Goal: Task Accomplishment & Management: Manage account settings

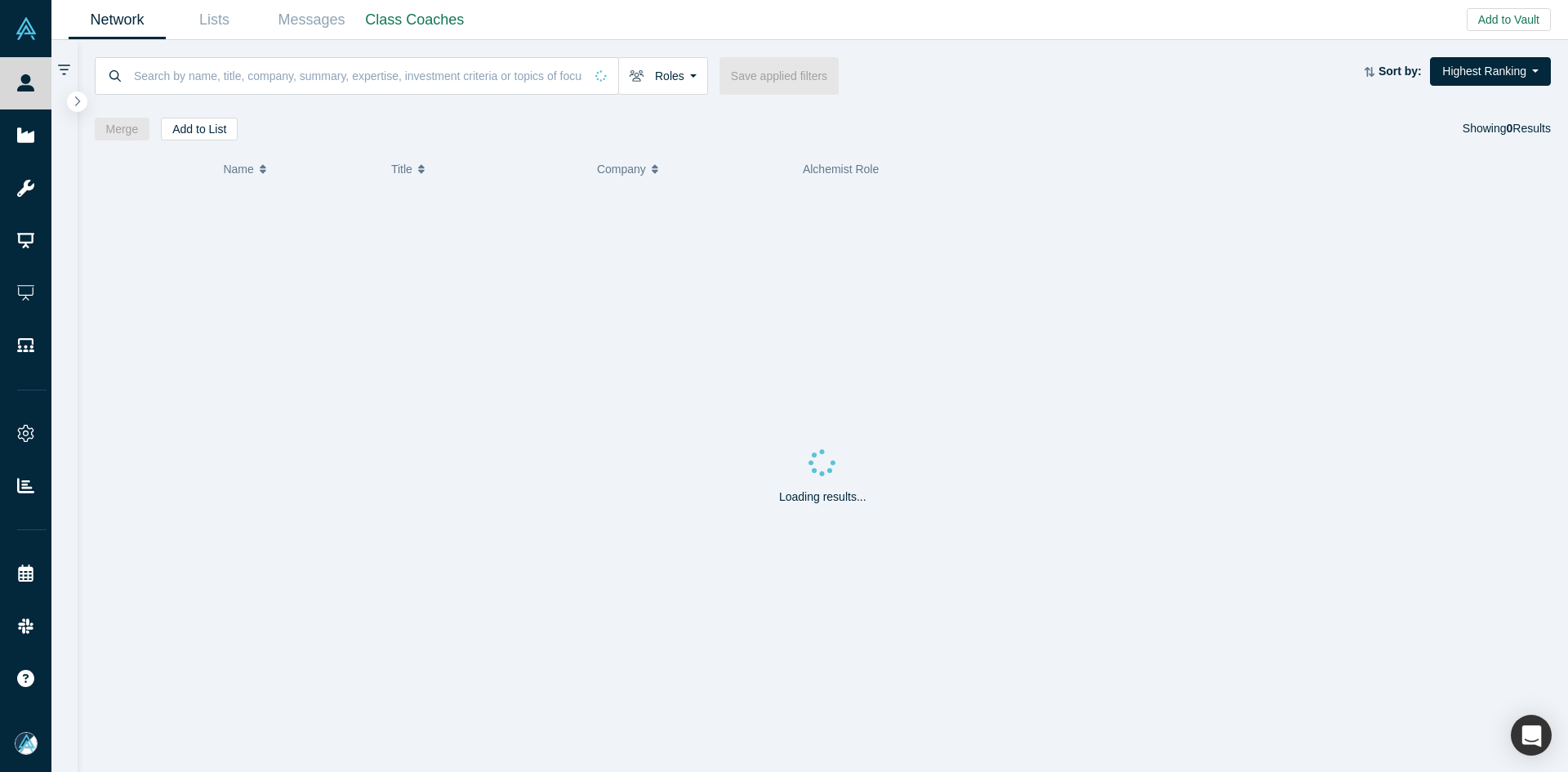
click at [81, 101] on button "button" at bounding box center [77, 102] width 20 height 20
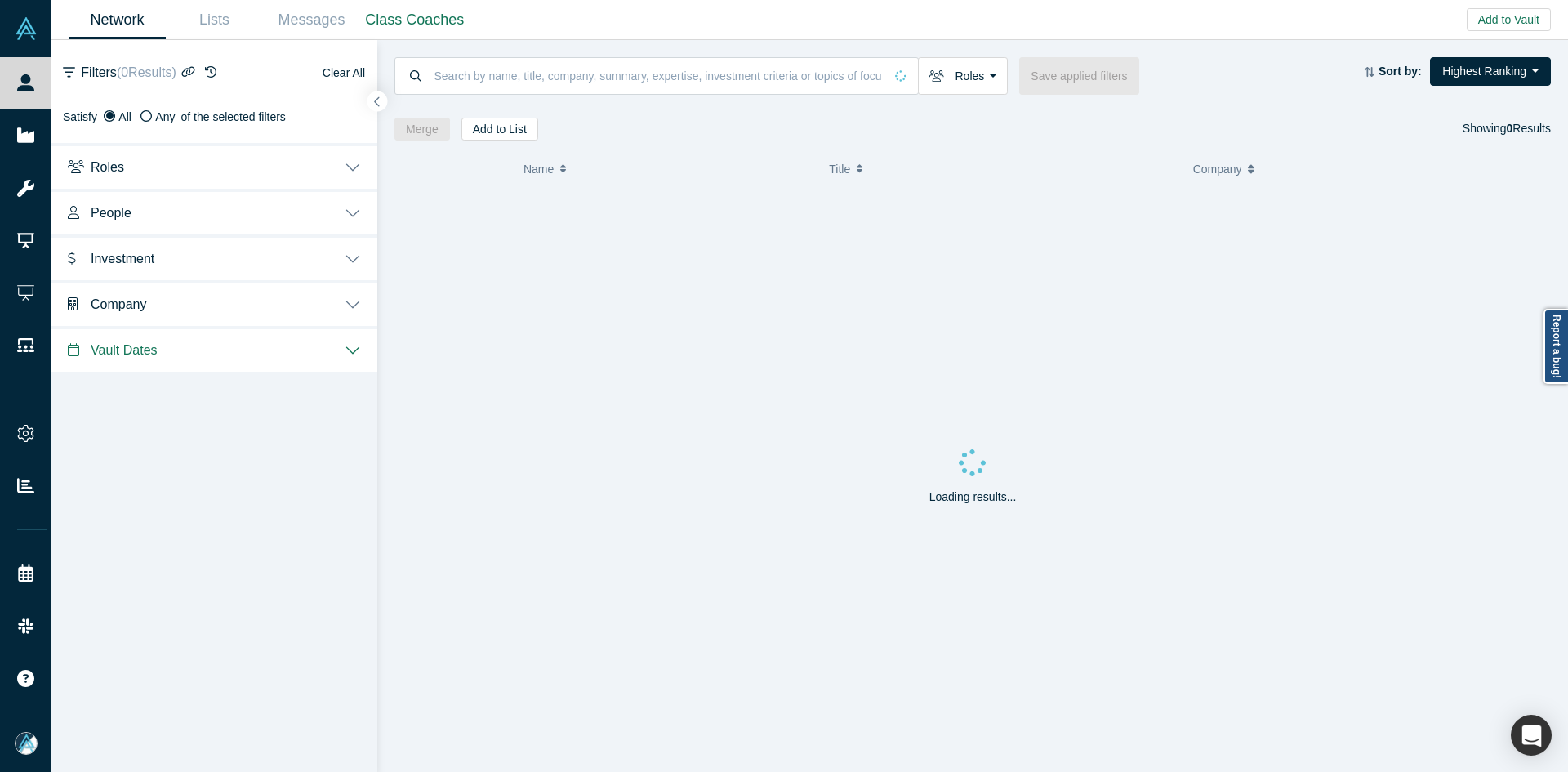
click at [95, 215] on span "People" at bounding box center [111, 213] width 41 height 15
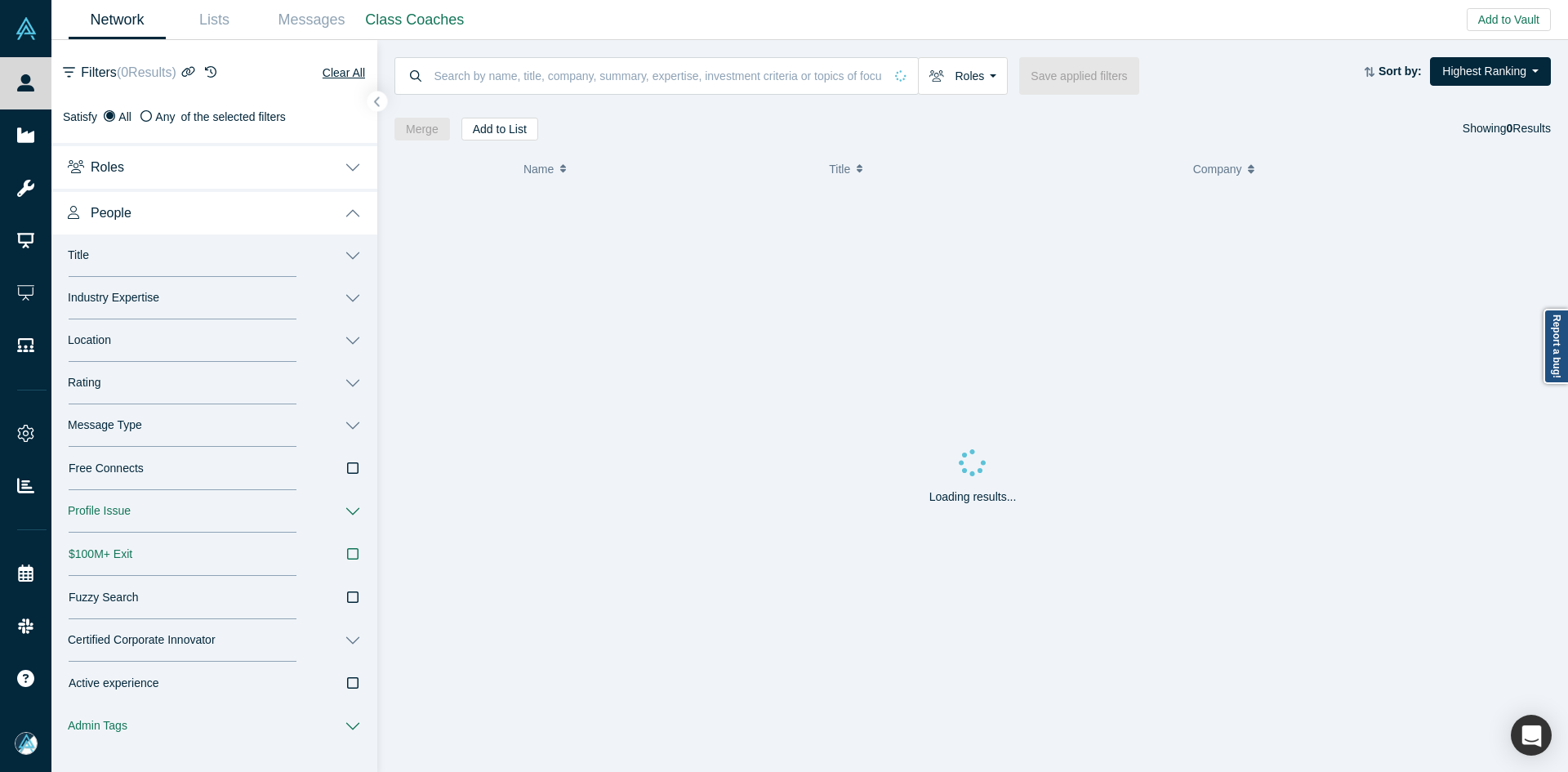
click at [115, 421] on span "Message Type" at bounding box center [104, 425] width 74 height 14
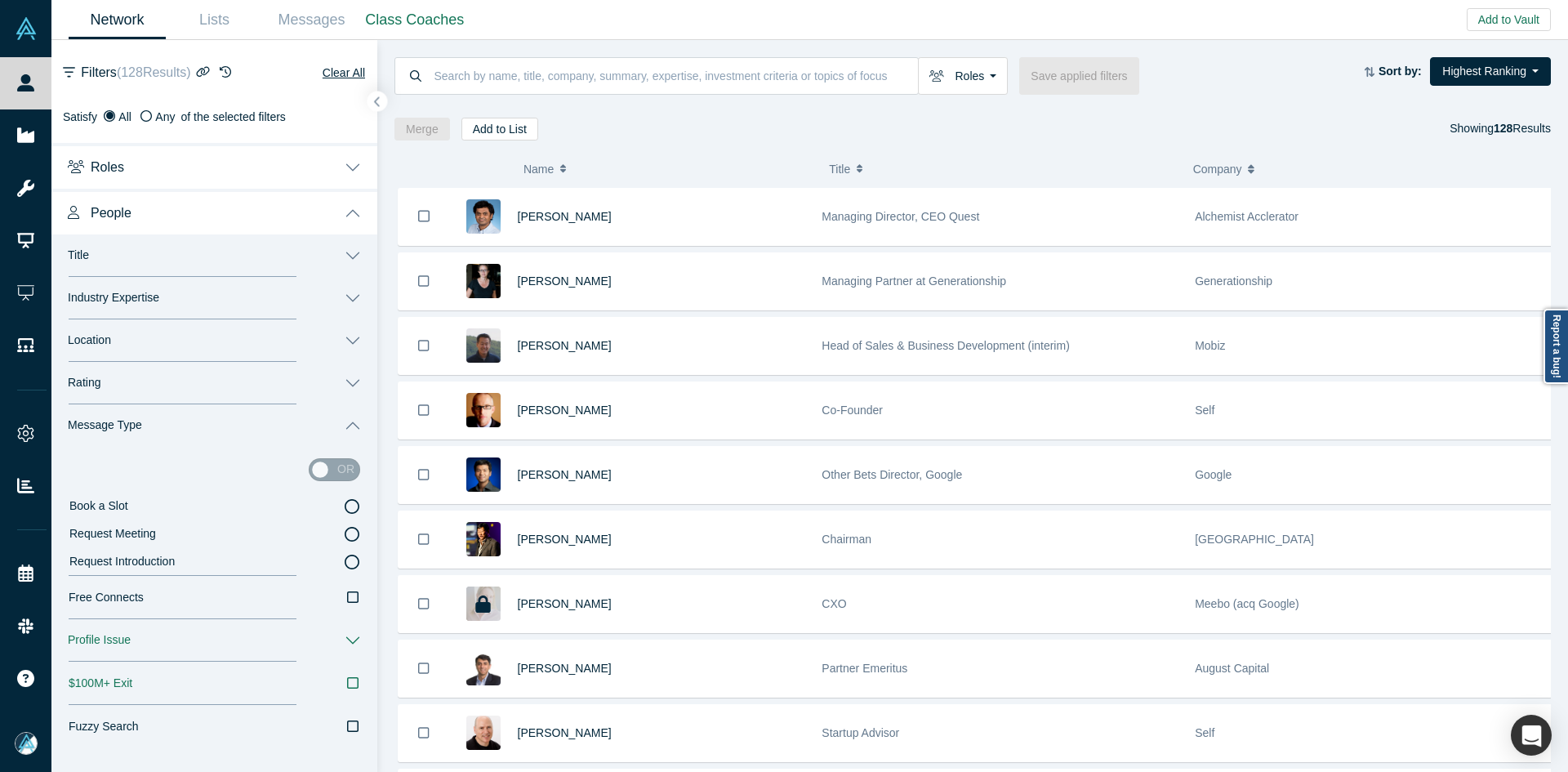
click at [345, 510] on icon at bounding box center [352, 506] width 15 height 15
click at [0, 0] on input "Book a Slot" at bounding box center [0, 0] width 0 height 0
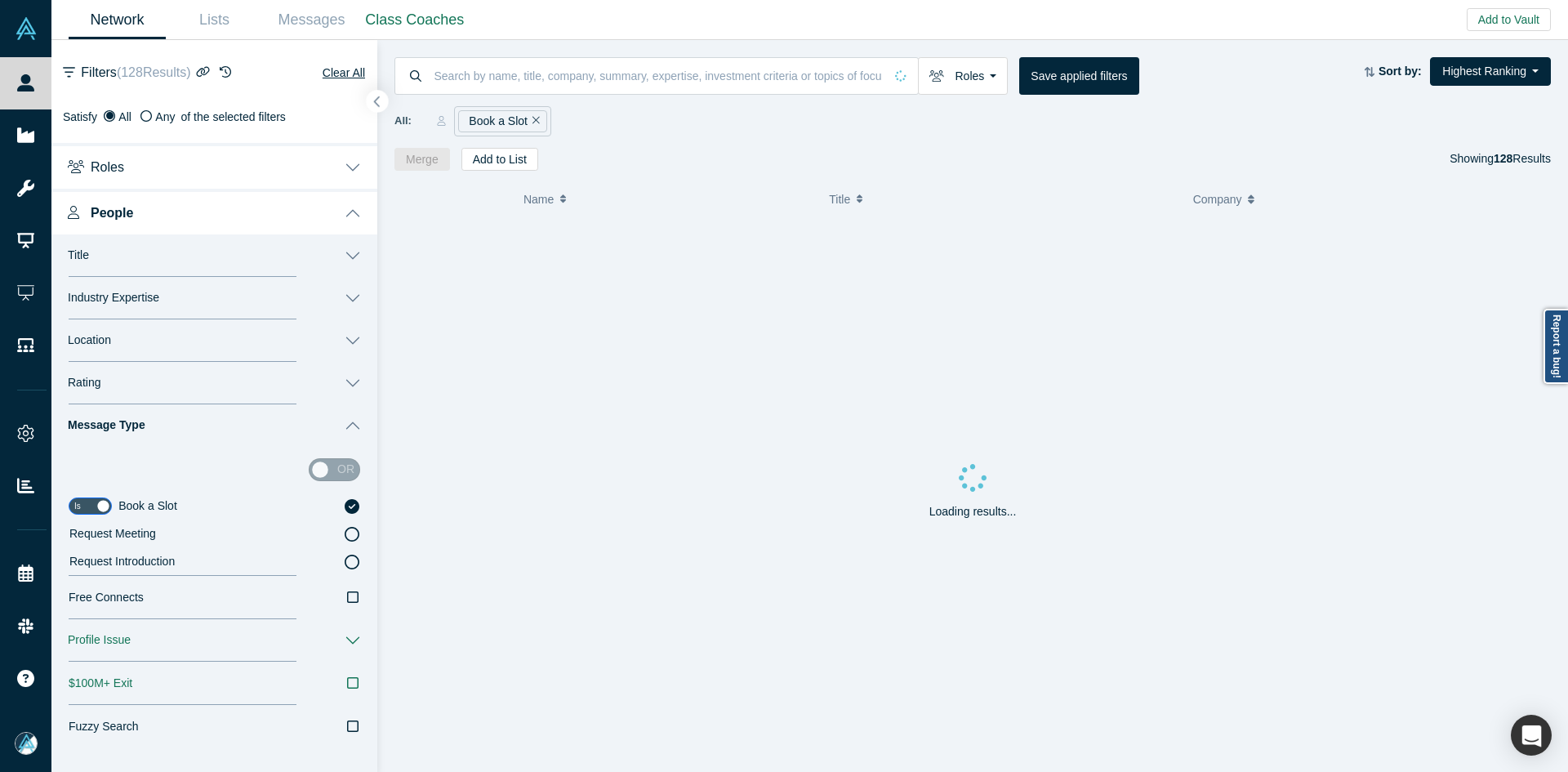
click at [380, 99] on icon "button" at bounding box center [377, 102] width 9 height 12
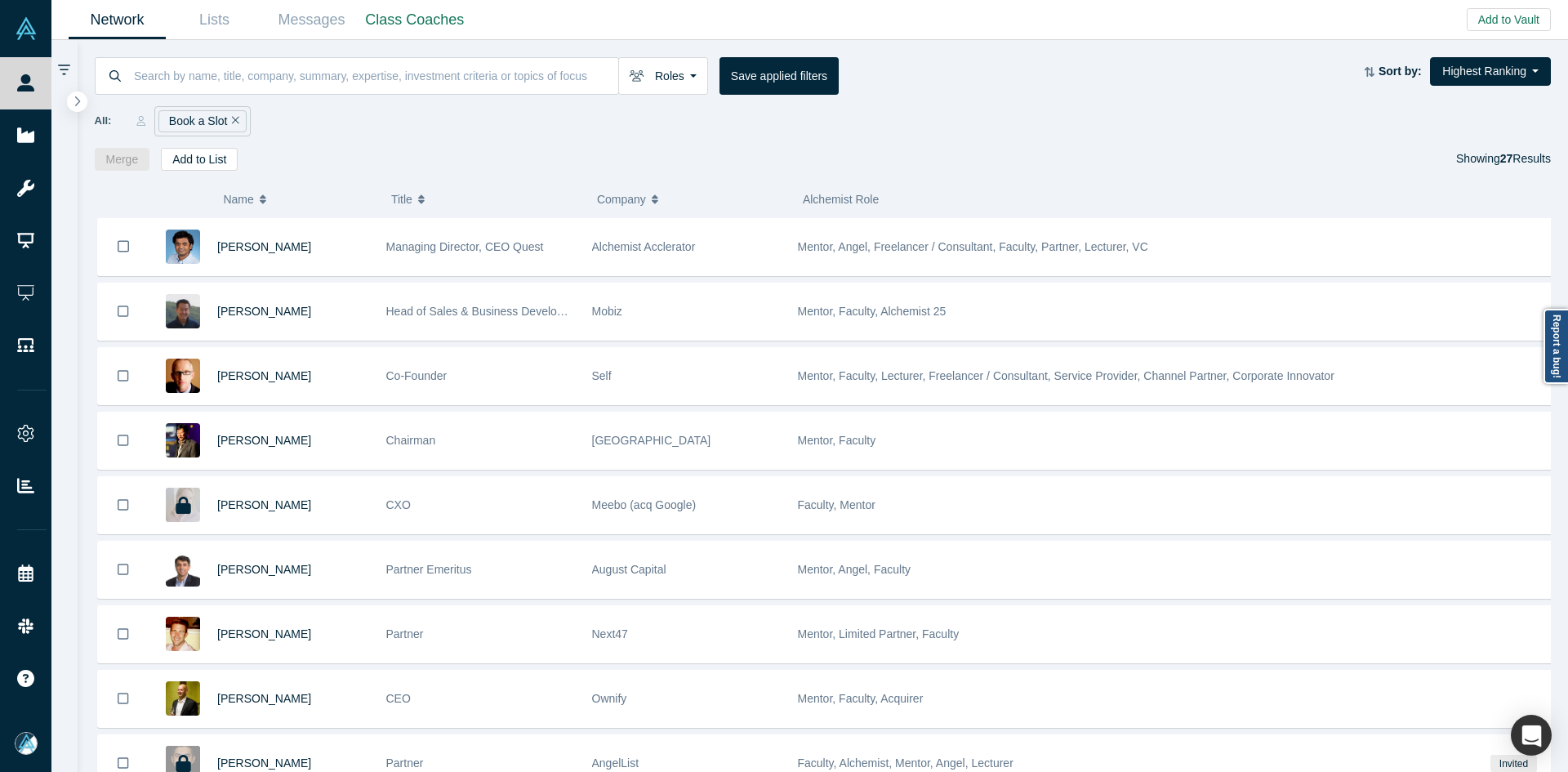
click at [230, 200] on span "Name" at bounding box center [237, 199] width 30 height 34
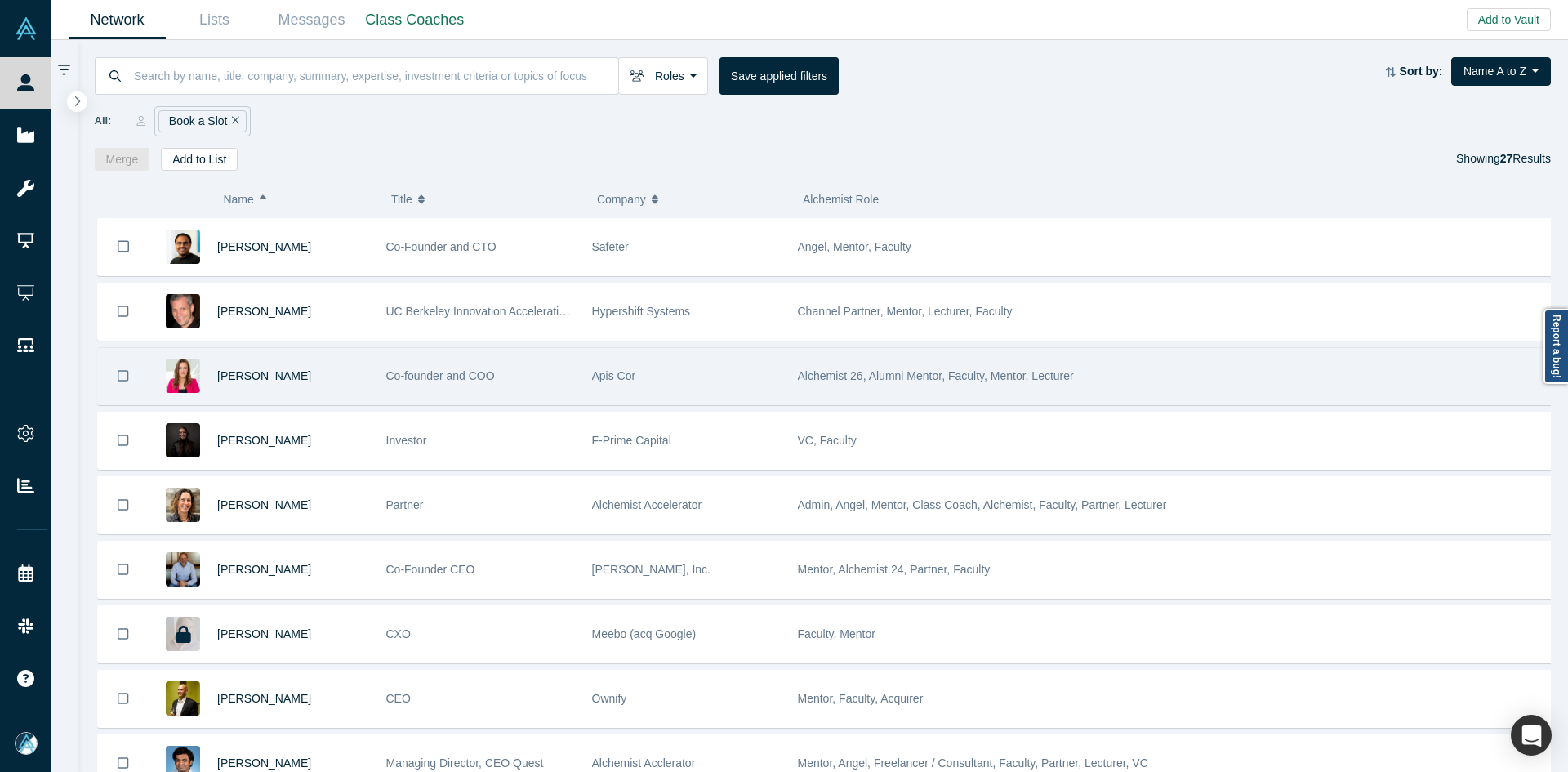
click at [340, 394] on div "[PERSON_NAME]" at bounding box center [294, 377] width 152 height 56
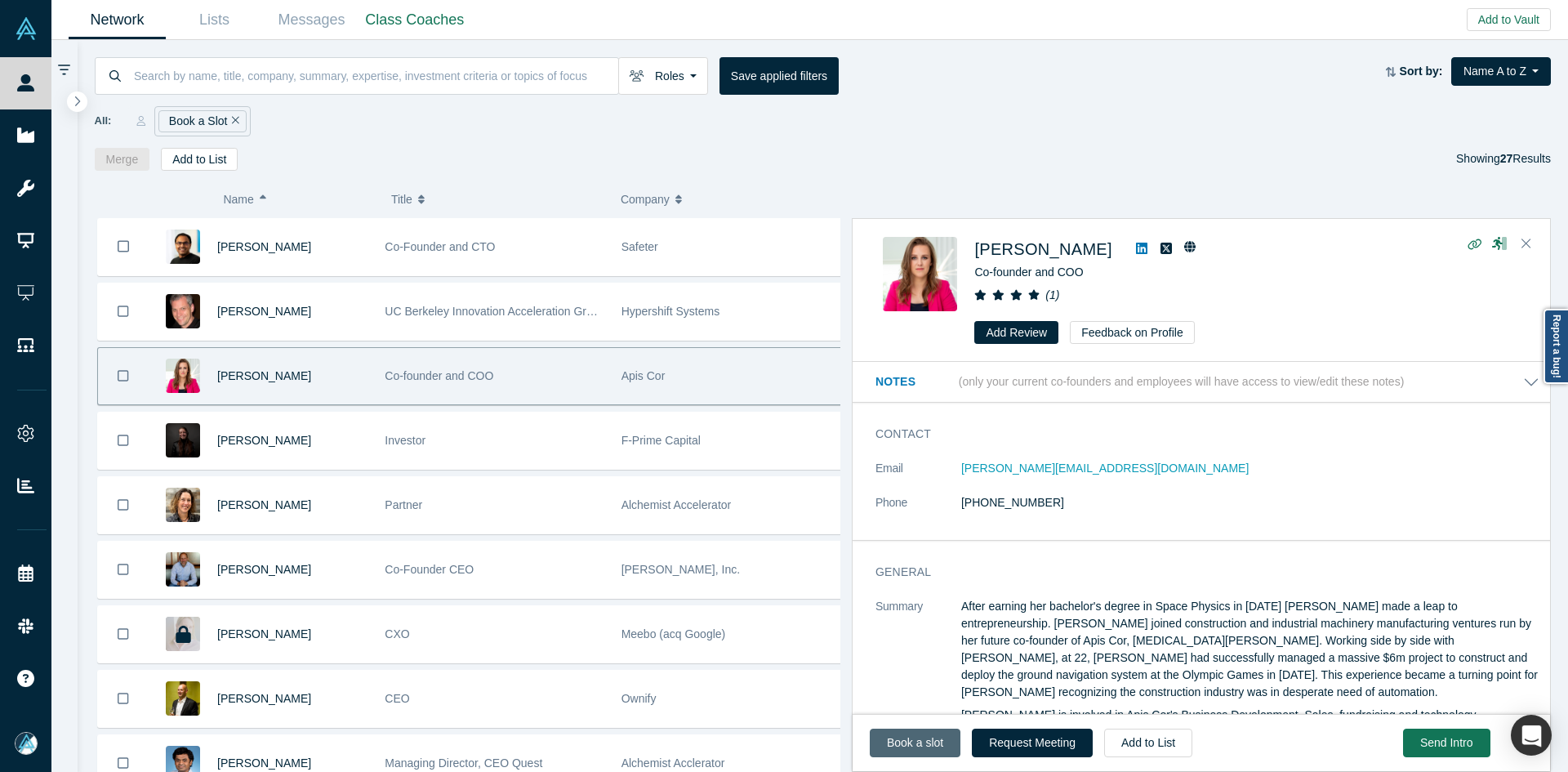
click at [931, 745] on link "Book a slot" at bounding box center [915, 742] width 90 height 28
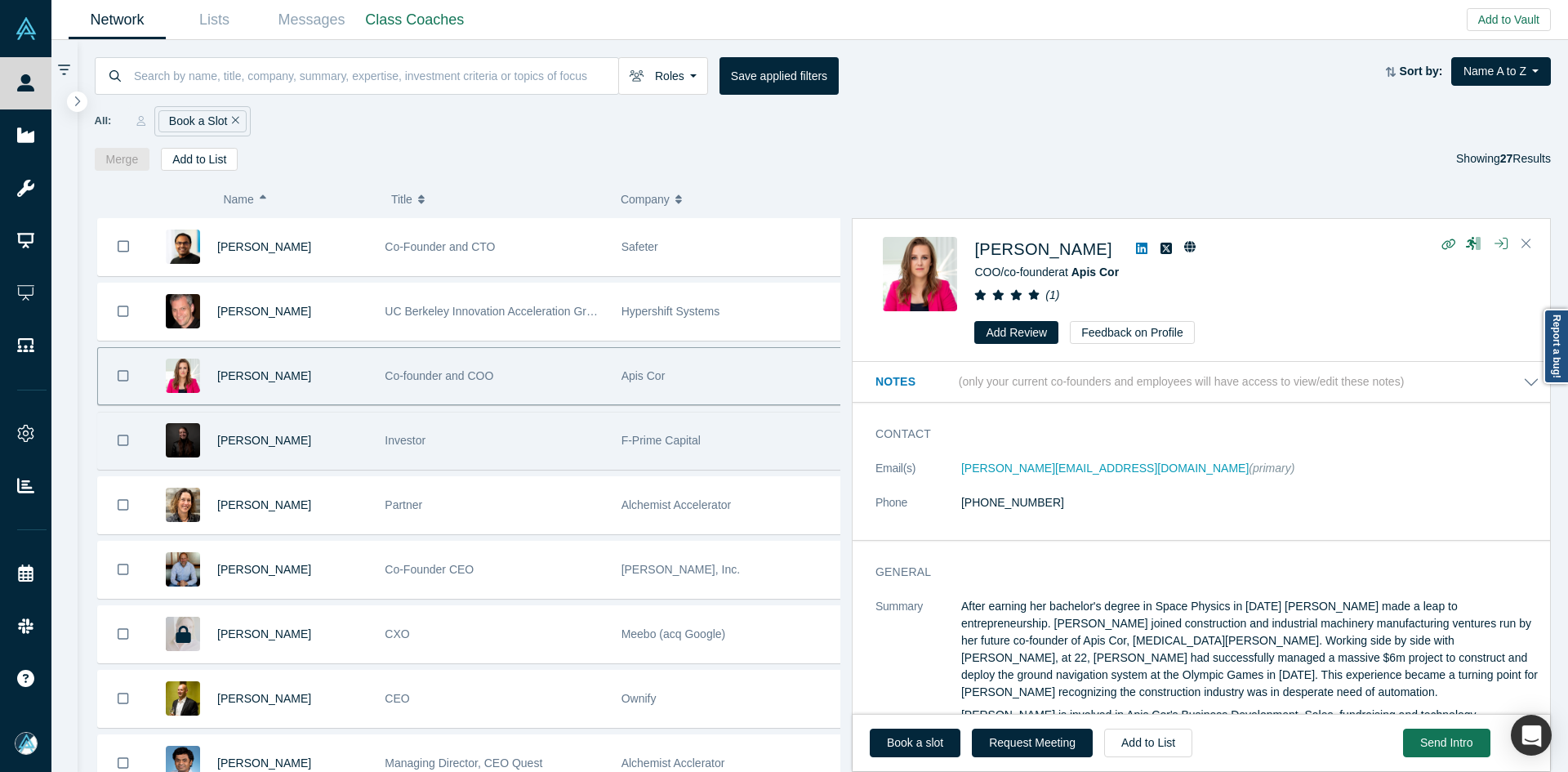
click at [331, 457] on div "[PERSON_NAME]" at bounding box center [293, 441] width 150 height 56
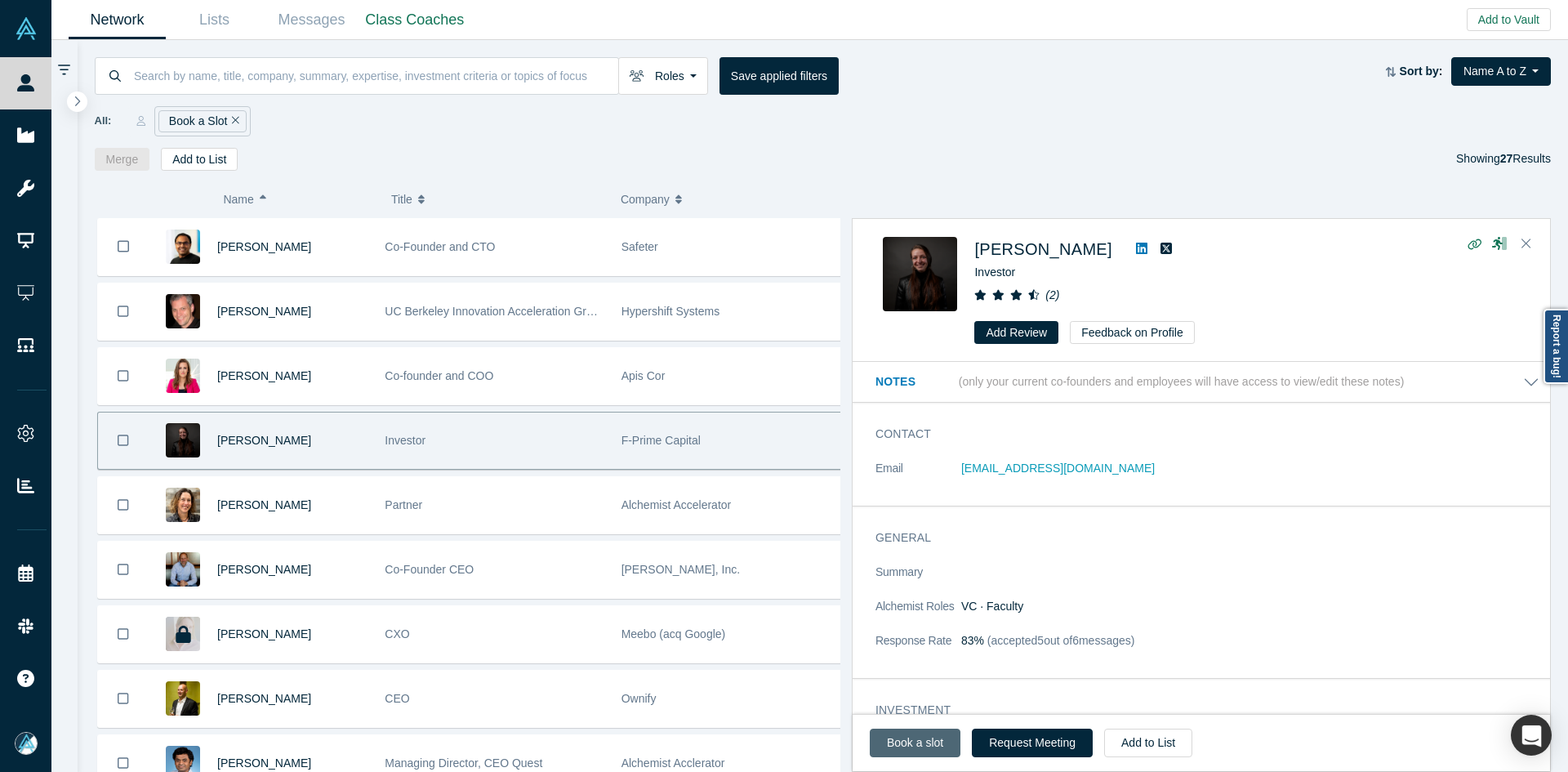
click at [902, 737] on link "Book a slot" at bounding box center [915, 742] width 90 height 28
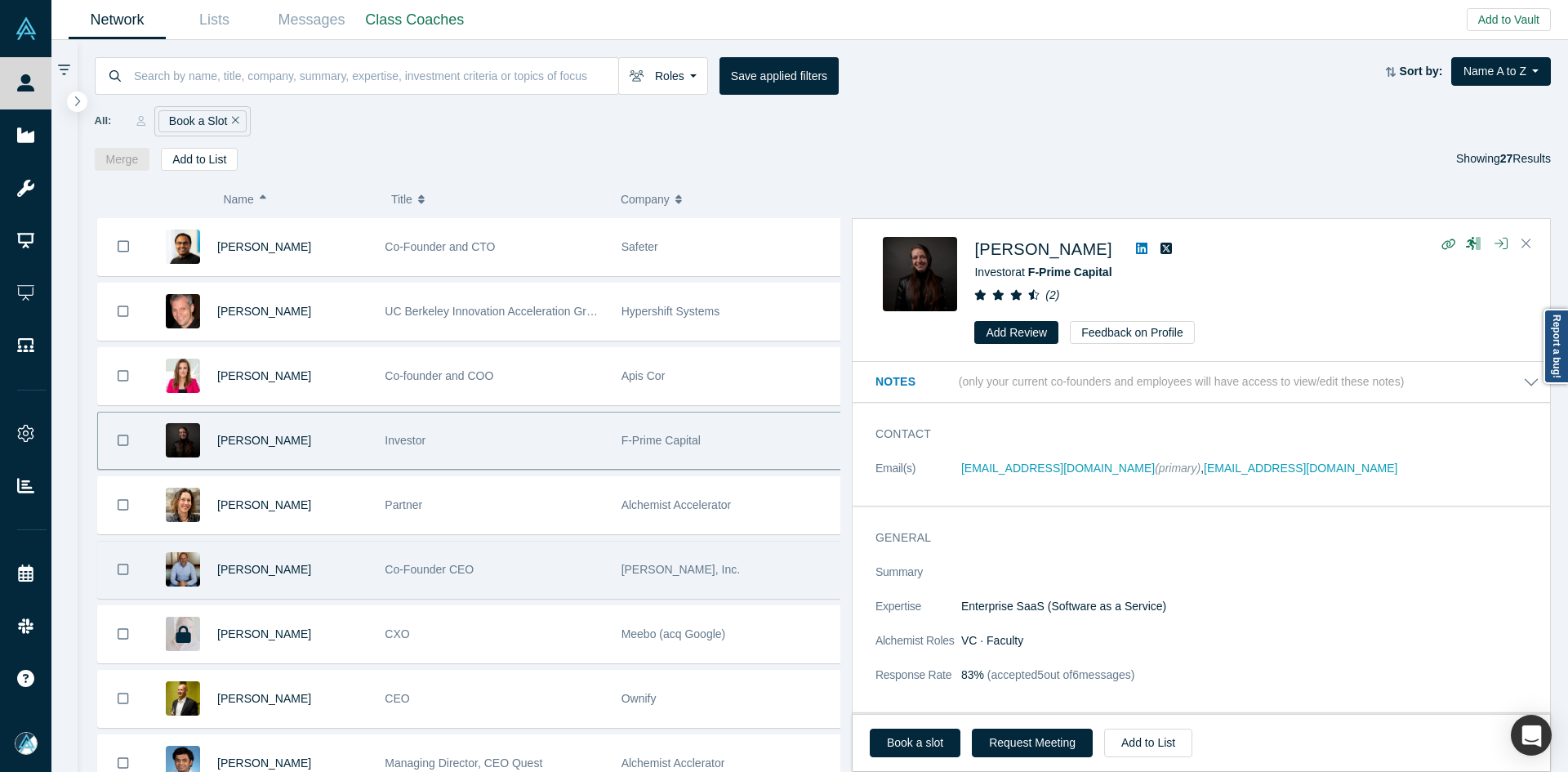
click at [331, 573] on div "[PERSON_NAME]" at bounding box center [293, 570] width 150 height 56
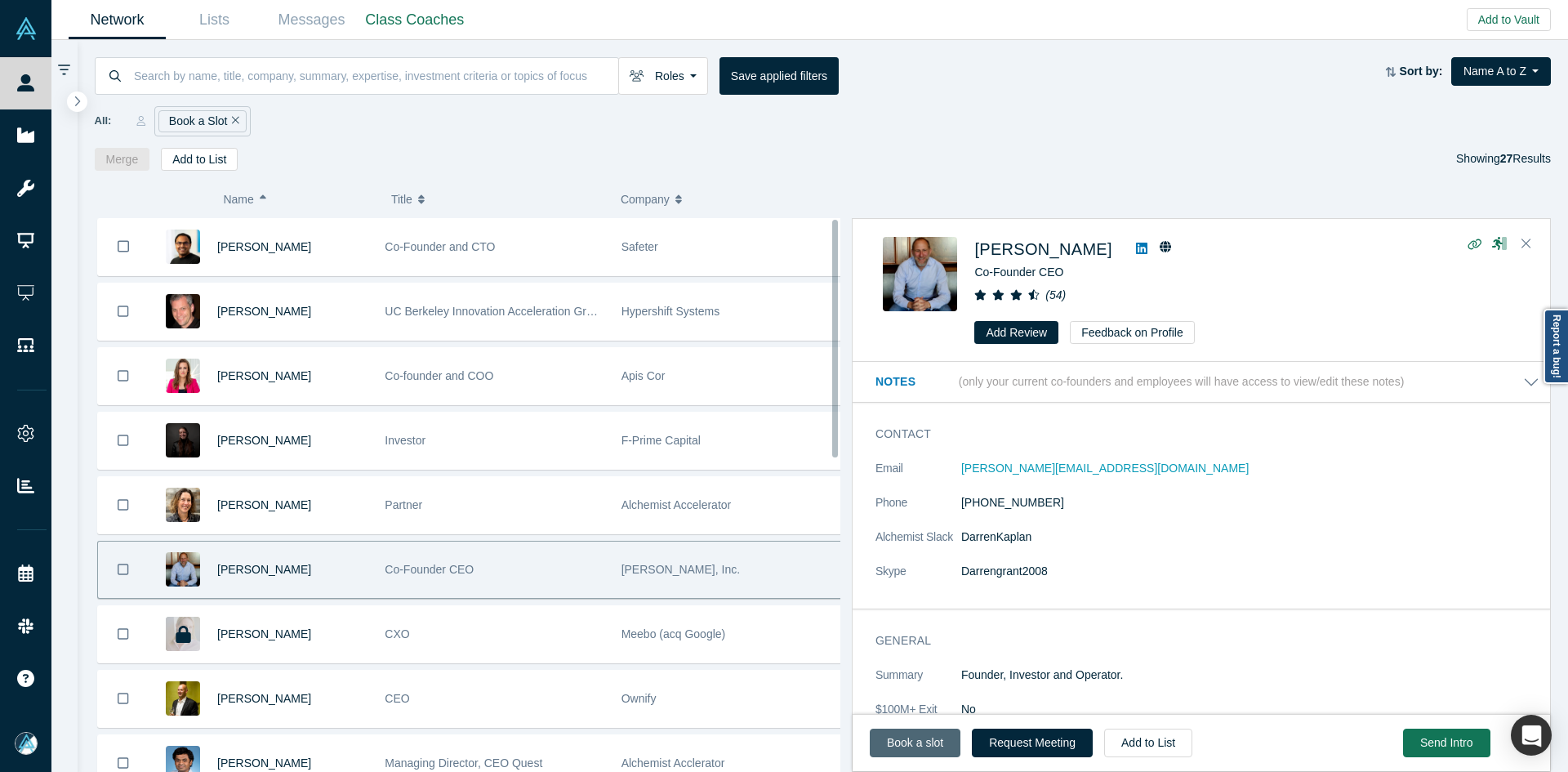
click at [936, 750] on link "Book a slot" at bounding box center [915, 742] width 90 height 28
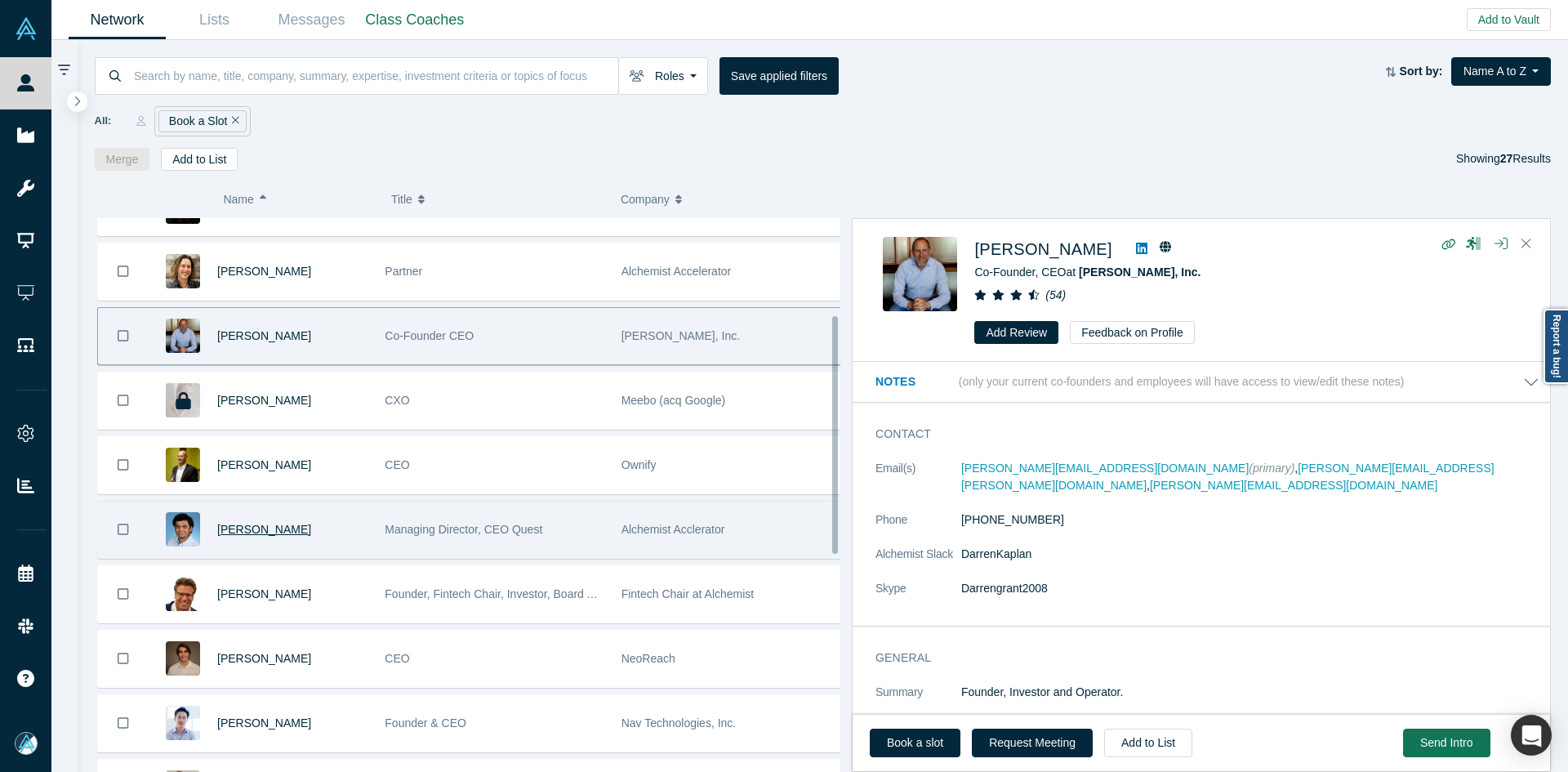
scroll to position [245, 0]
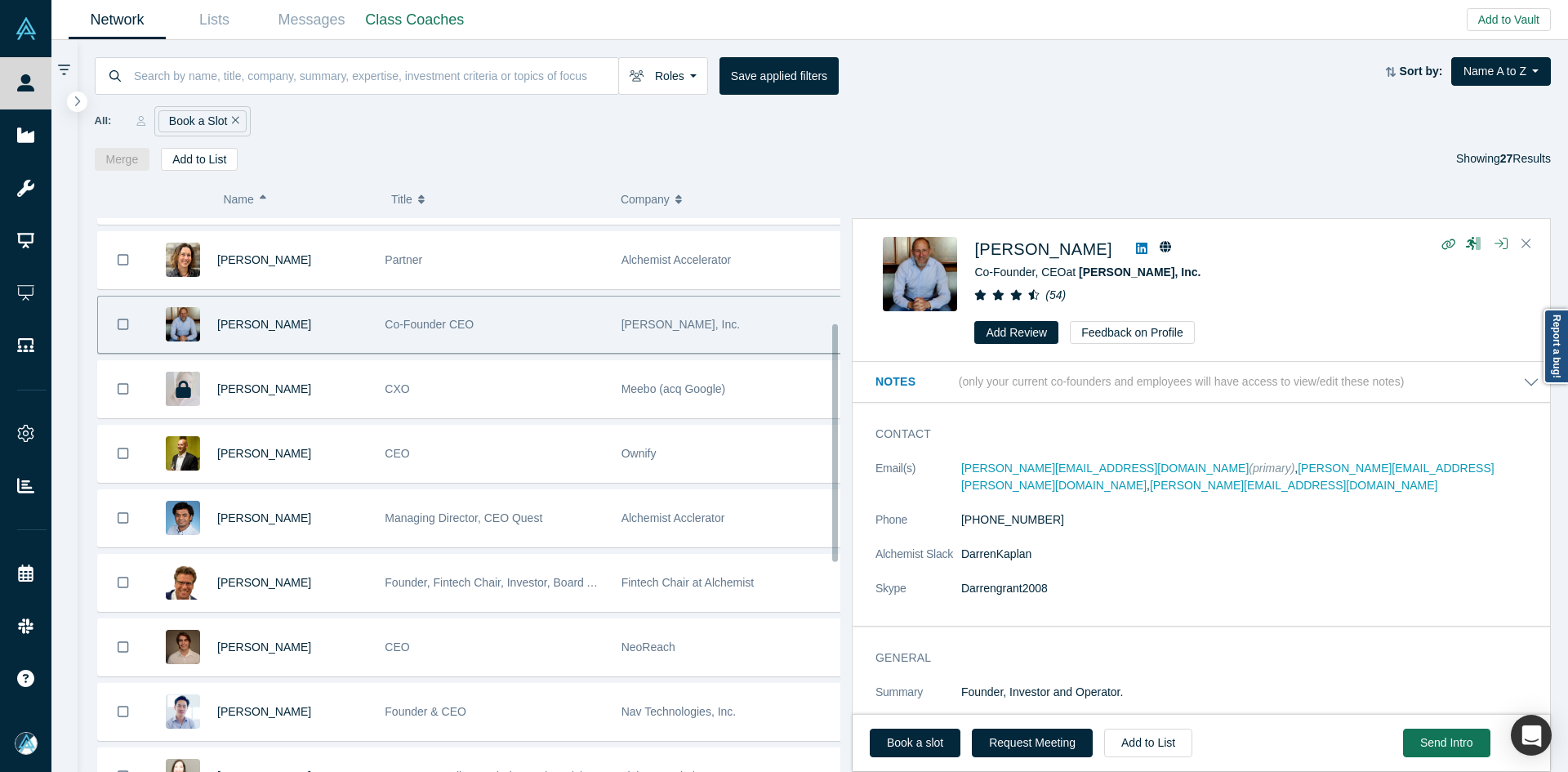
drag, startPoint x: 266, startPoint y: 459, endPoint x: 322, endPoint y: 482, distance: 60.5
click at [266, 459] on span "[PERSON_NAME]" at bounding box center [265, 453] width 94 height 13
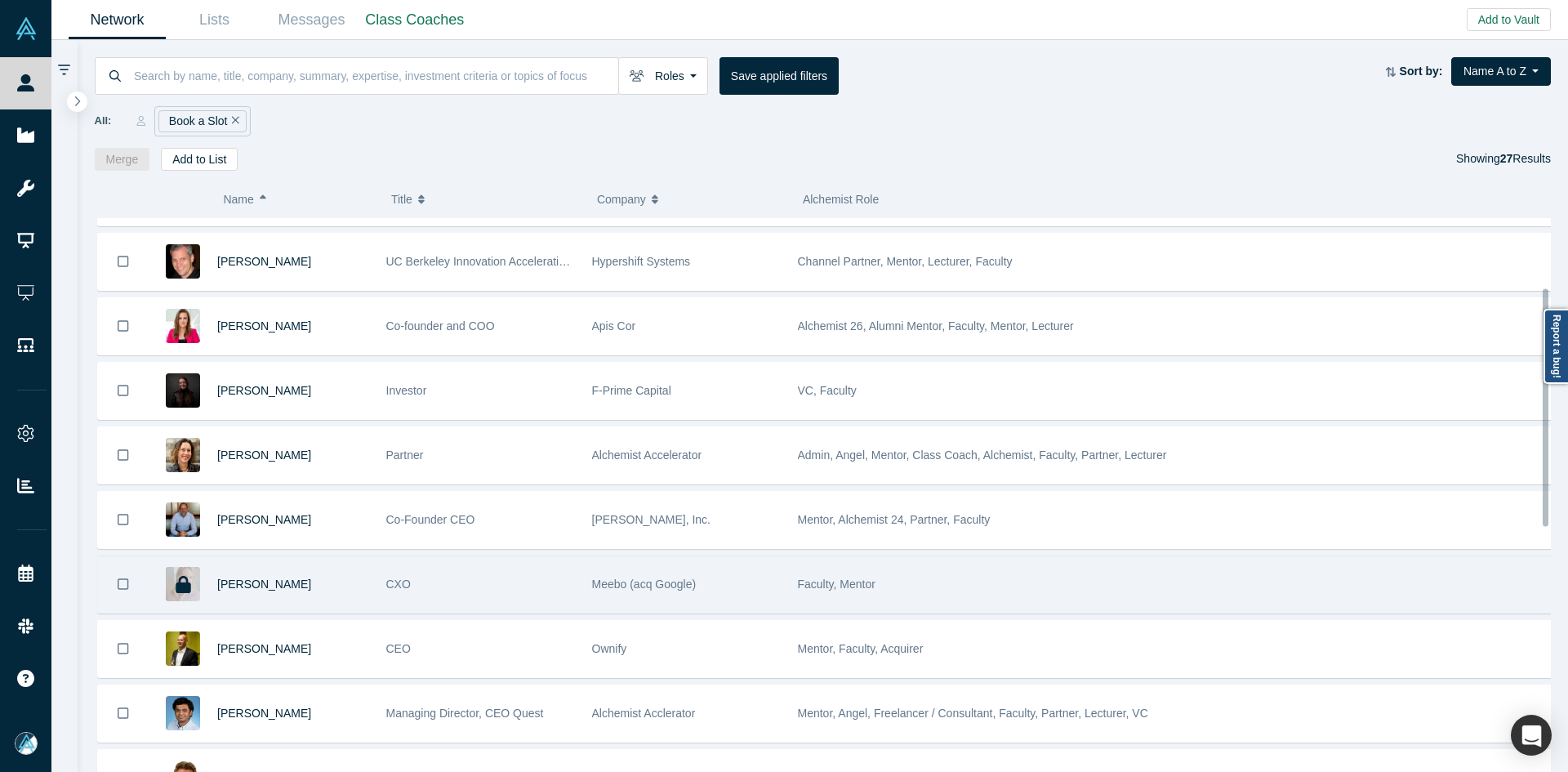
scroll to position [163, 0]
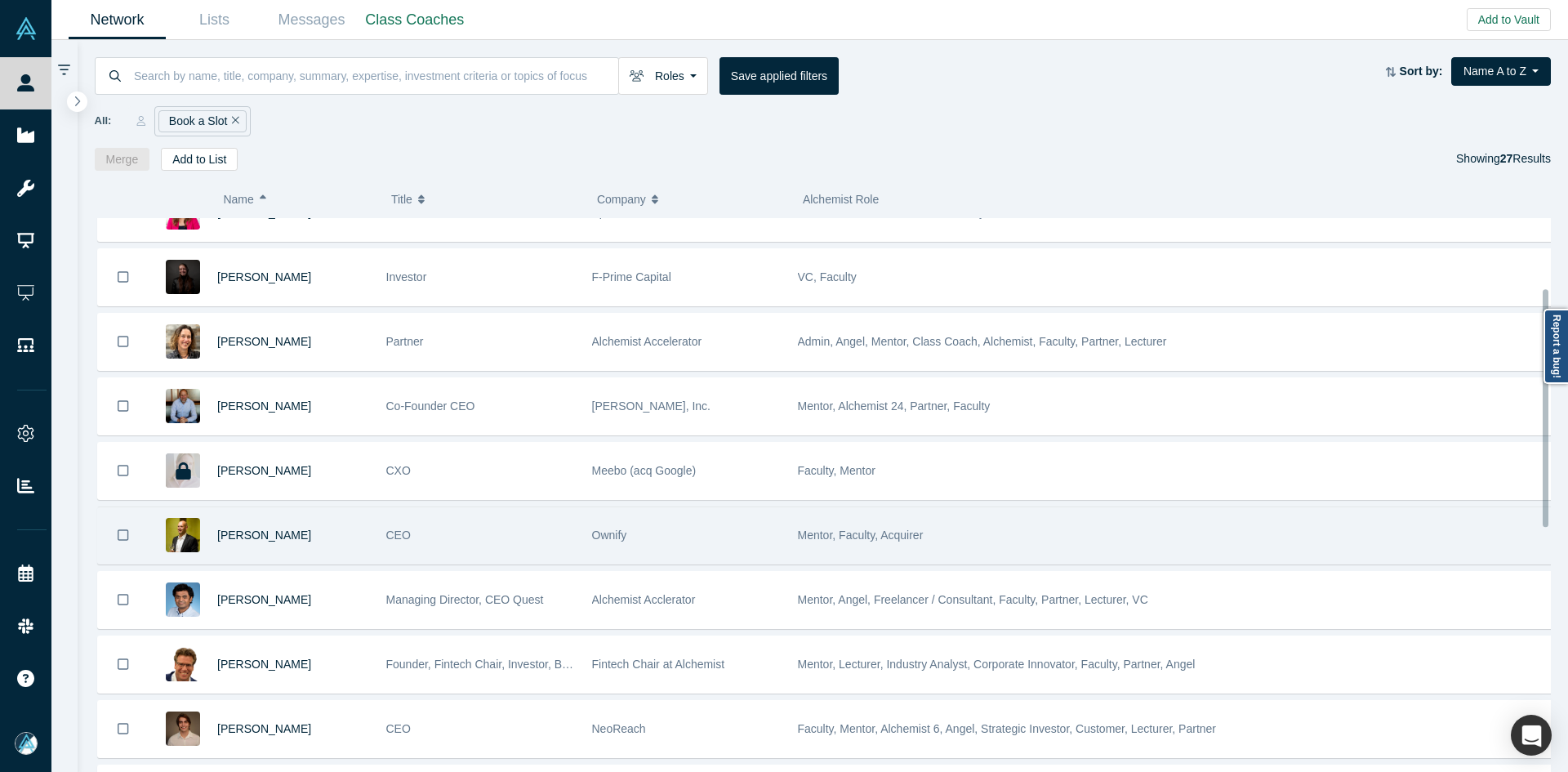
click at [319, 559] on div "[PERSON_NAME]" at bounding box center [294, 535] width 152 height 56
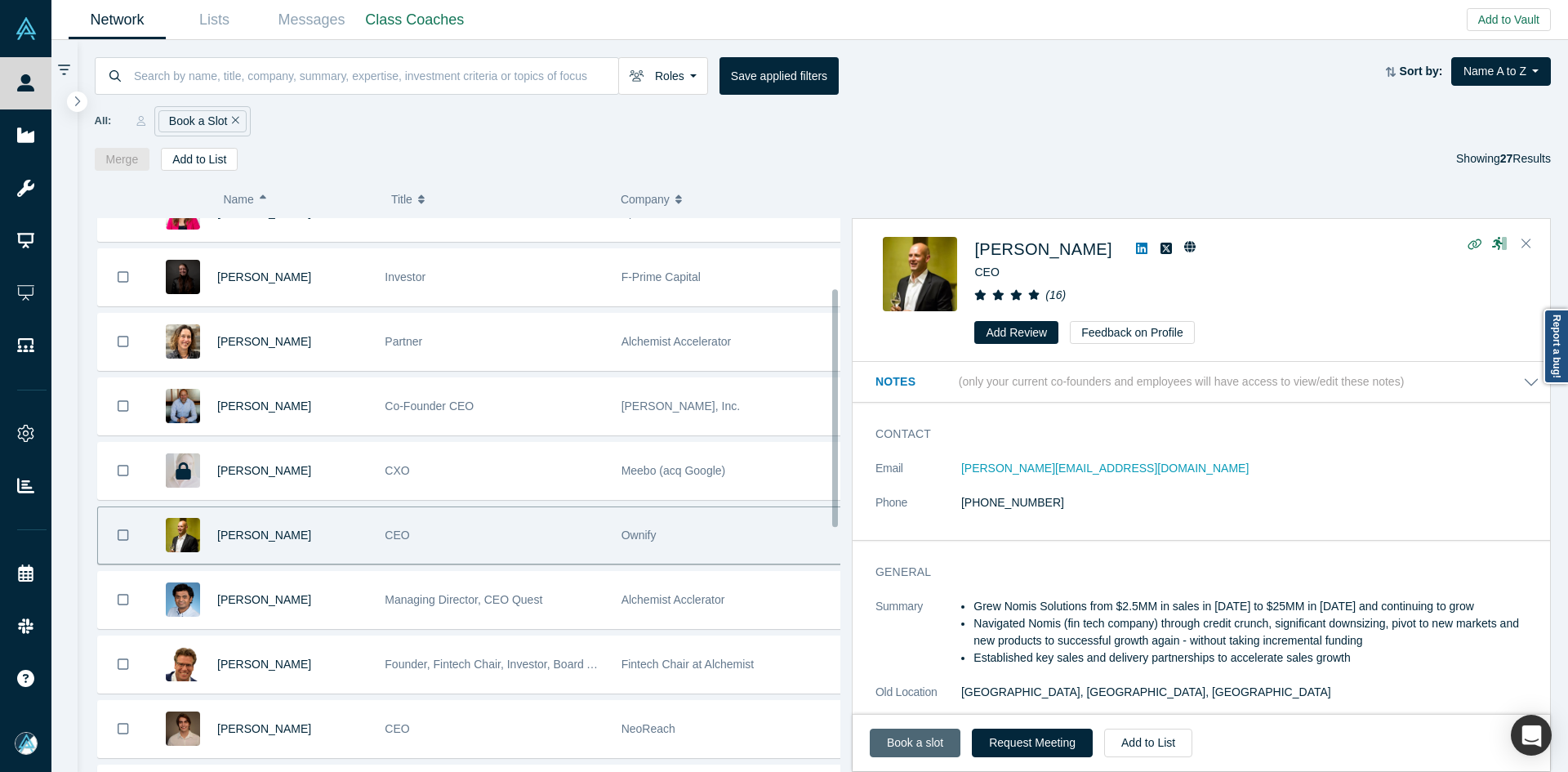
click at [912, 746] on link "Book a slot" at bounding box center [915, 742] width 90 height 28
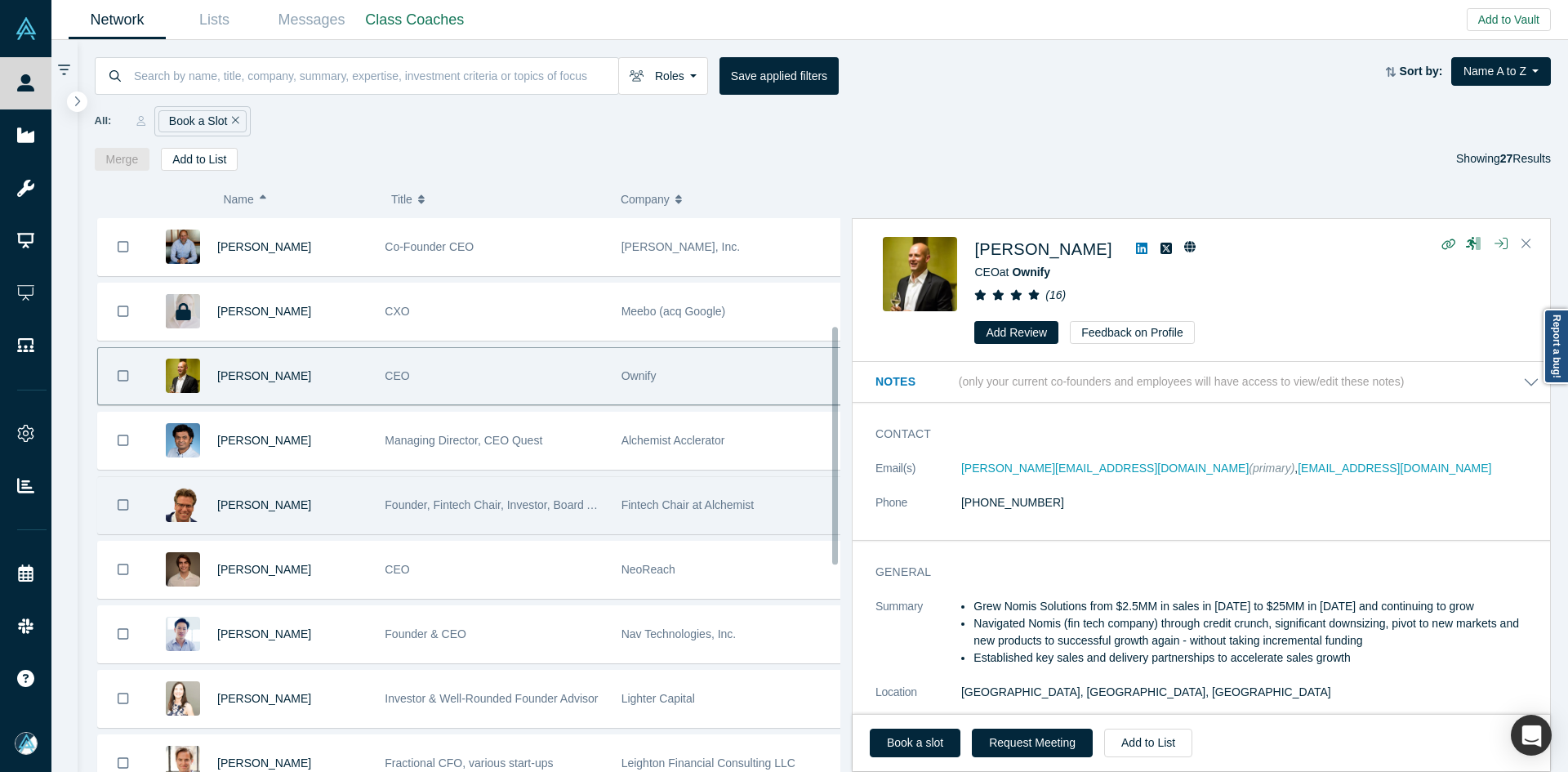
scroll to position [327, 0]
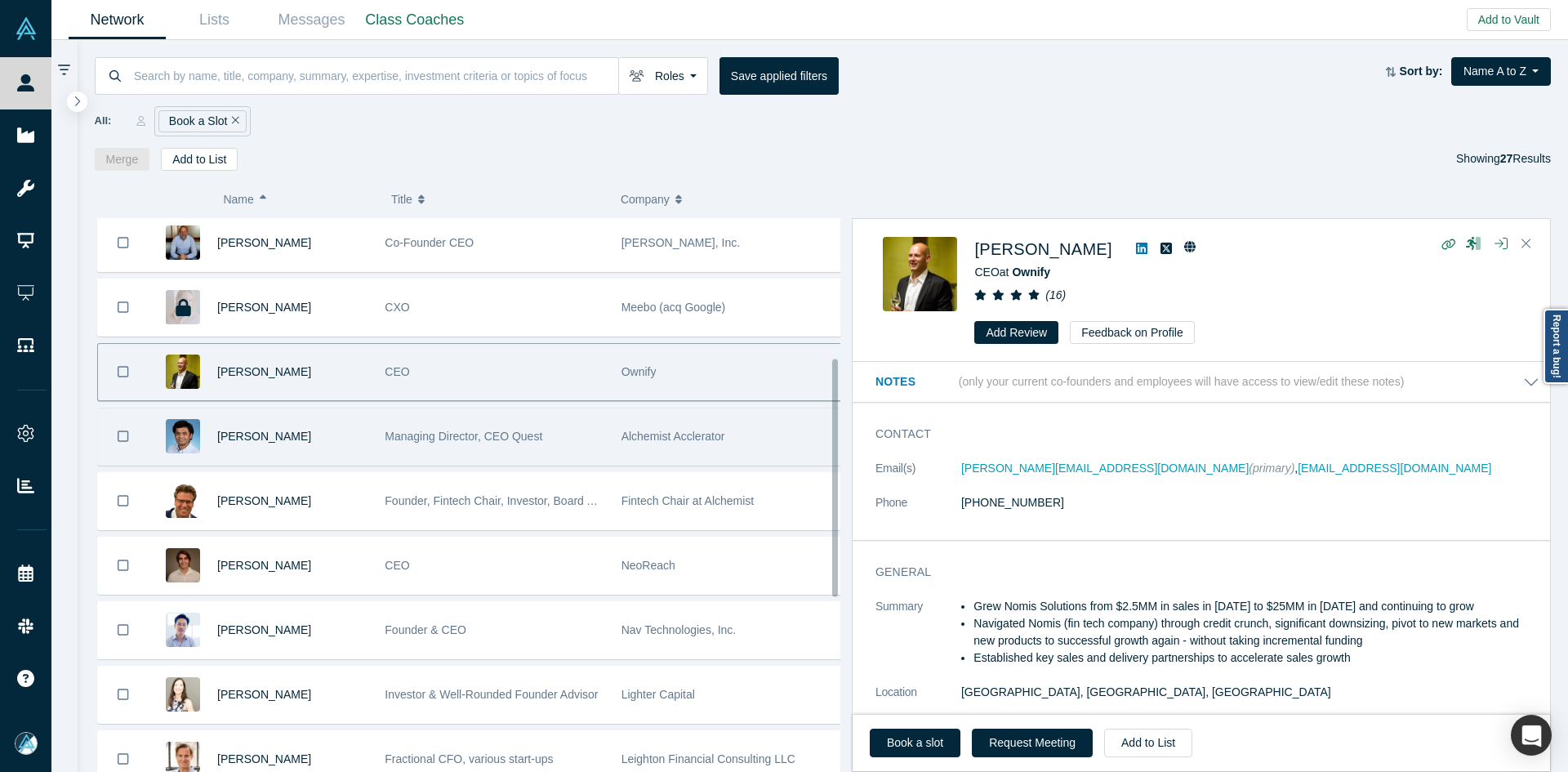
click at [328, 455] on div "[PERSON_NAME]" at bounding box center [293, 436] width 150 height 56
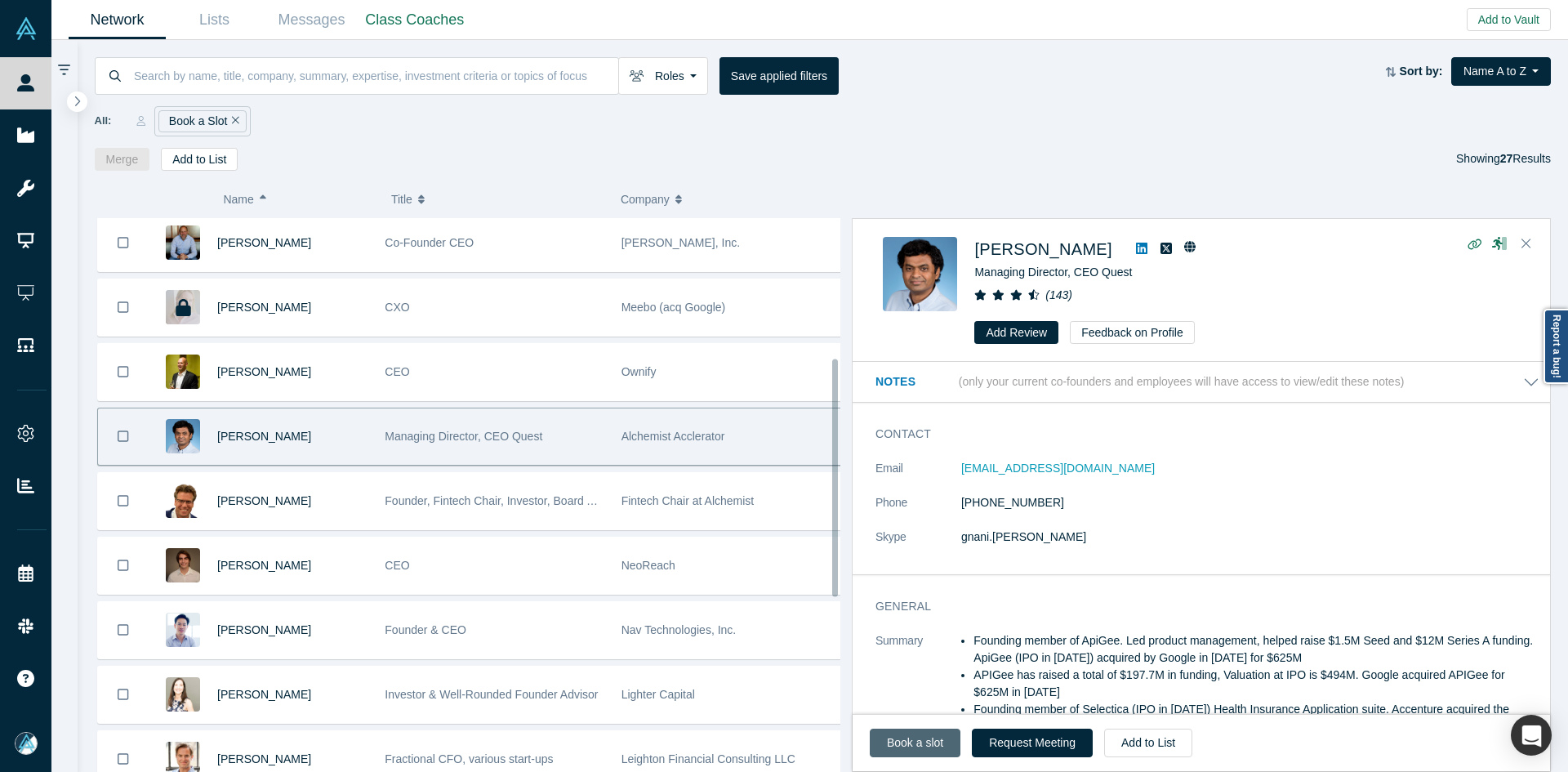
click at [903, 740] on link "Book a slot" at bounding box center [915, 742] width 90 height 28
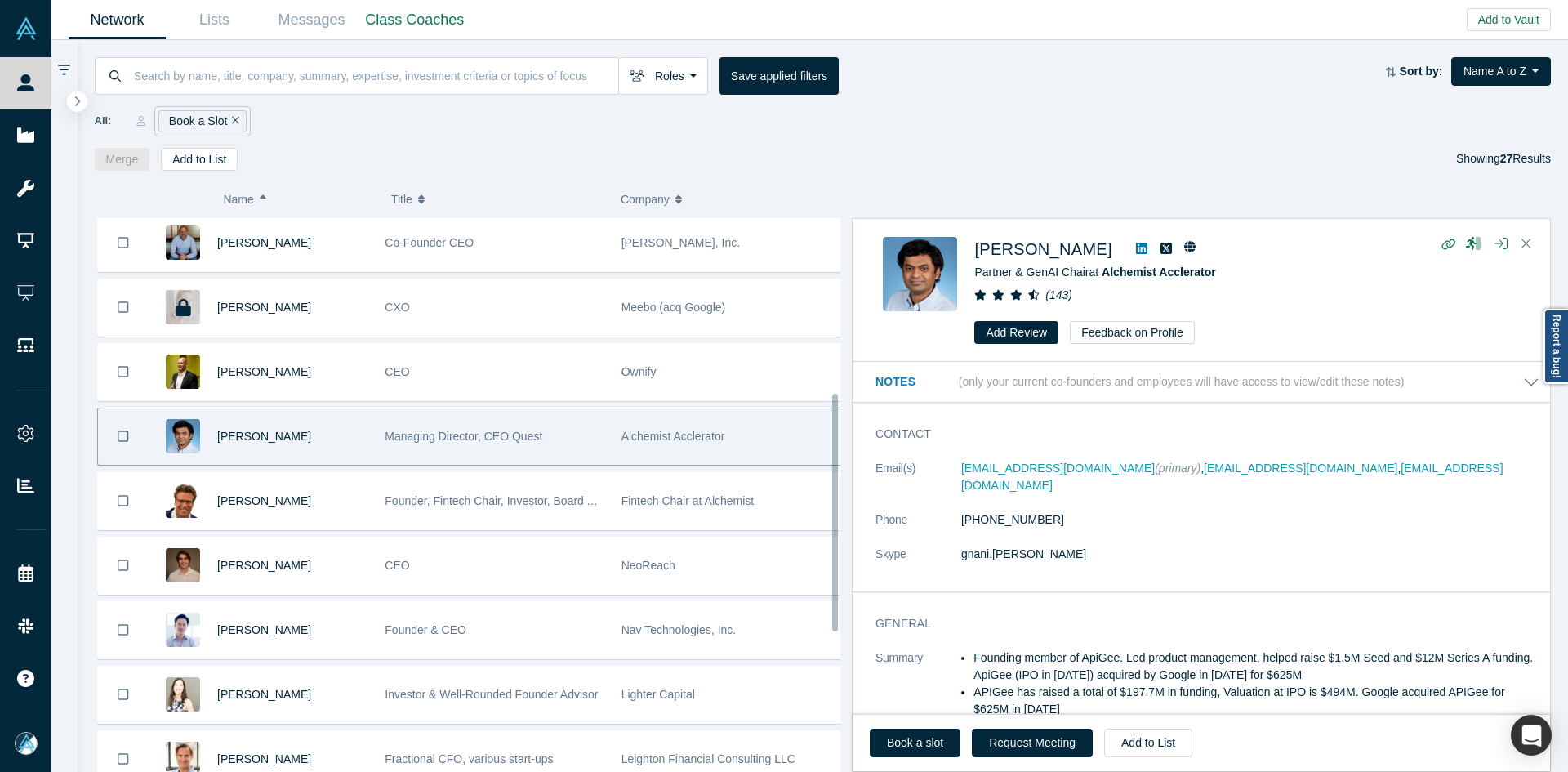
scroll to position [408, 0]
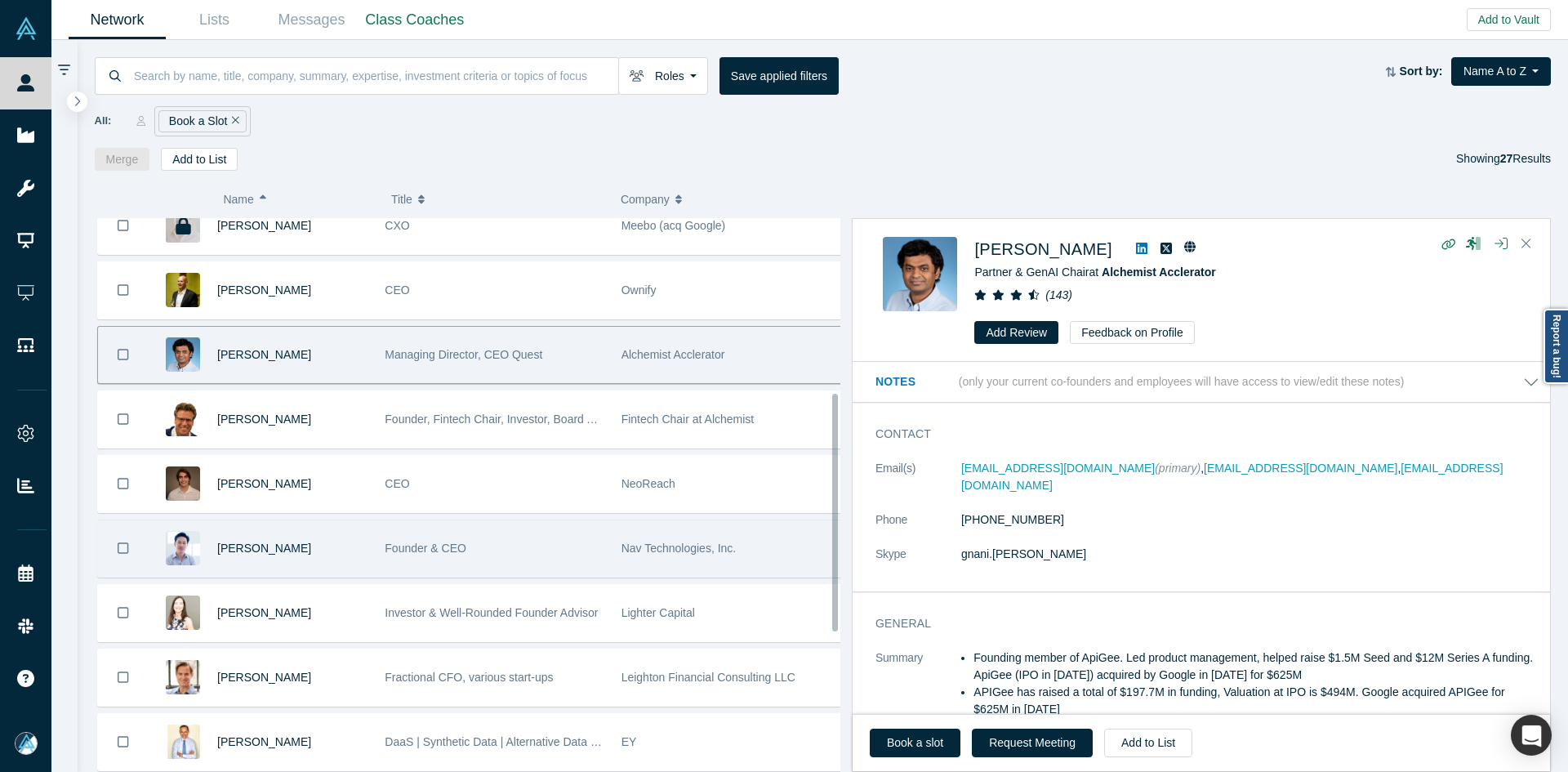
click at [351, 553] on div "[PERSON_NAME]" at bounding box center [293, 548] width 150 height 56
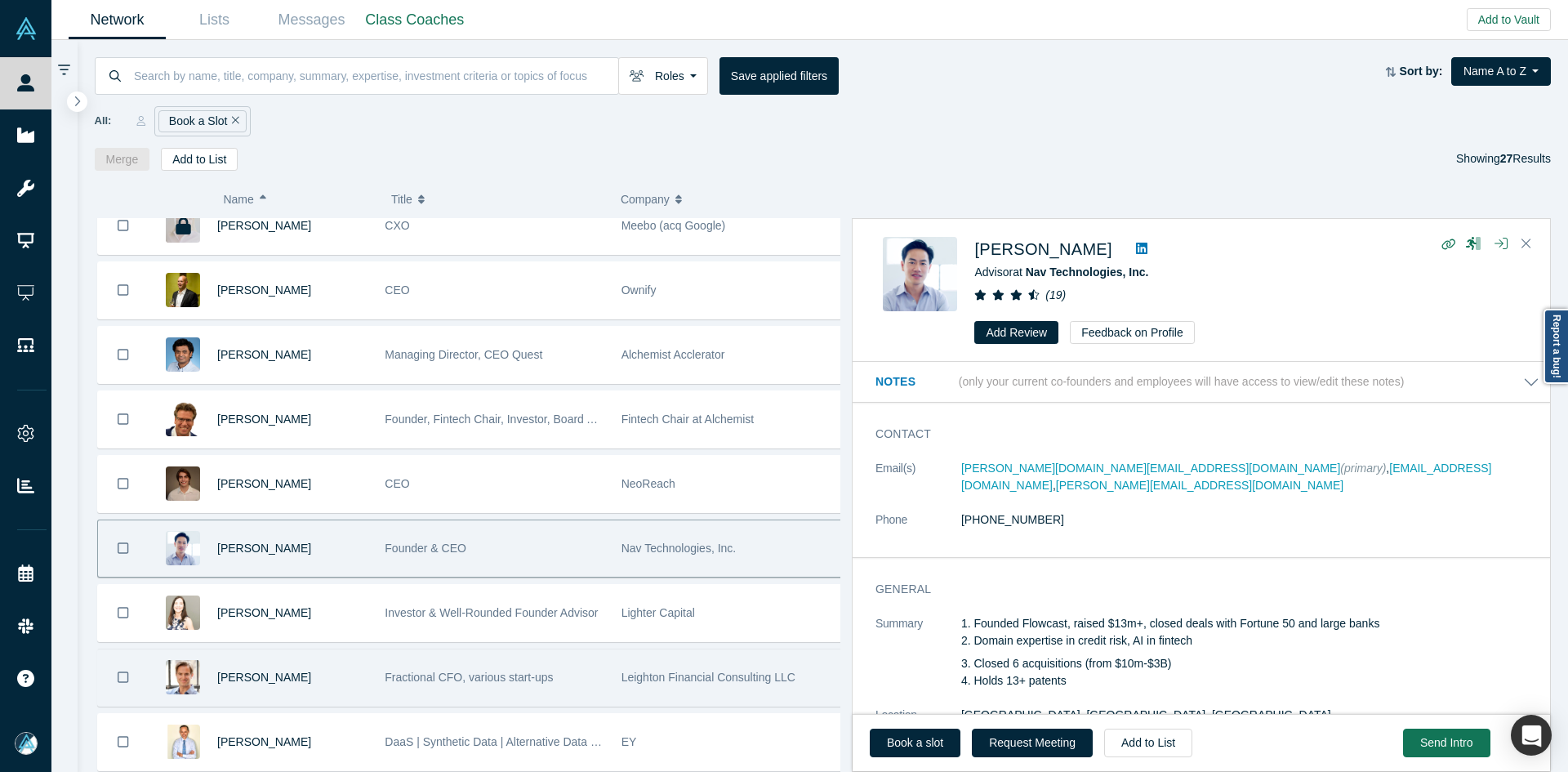
click at [346, 673] on div "[PERSON_NAME]" at bounding box center [293, 678] width 150 height 56
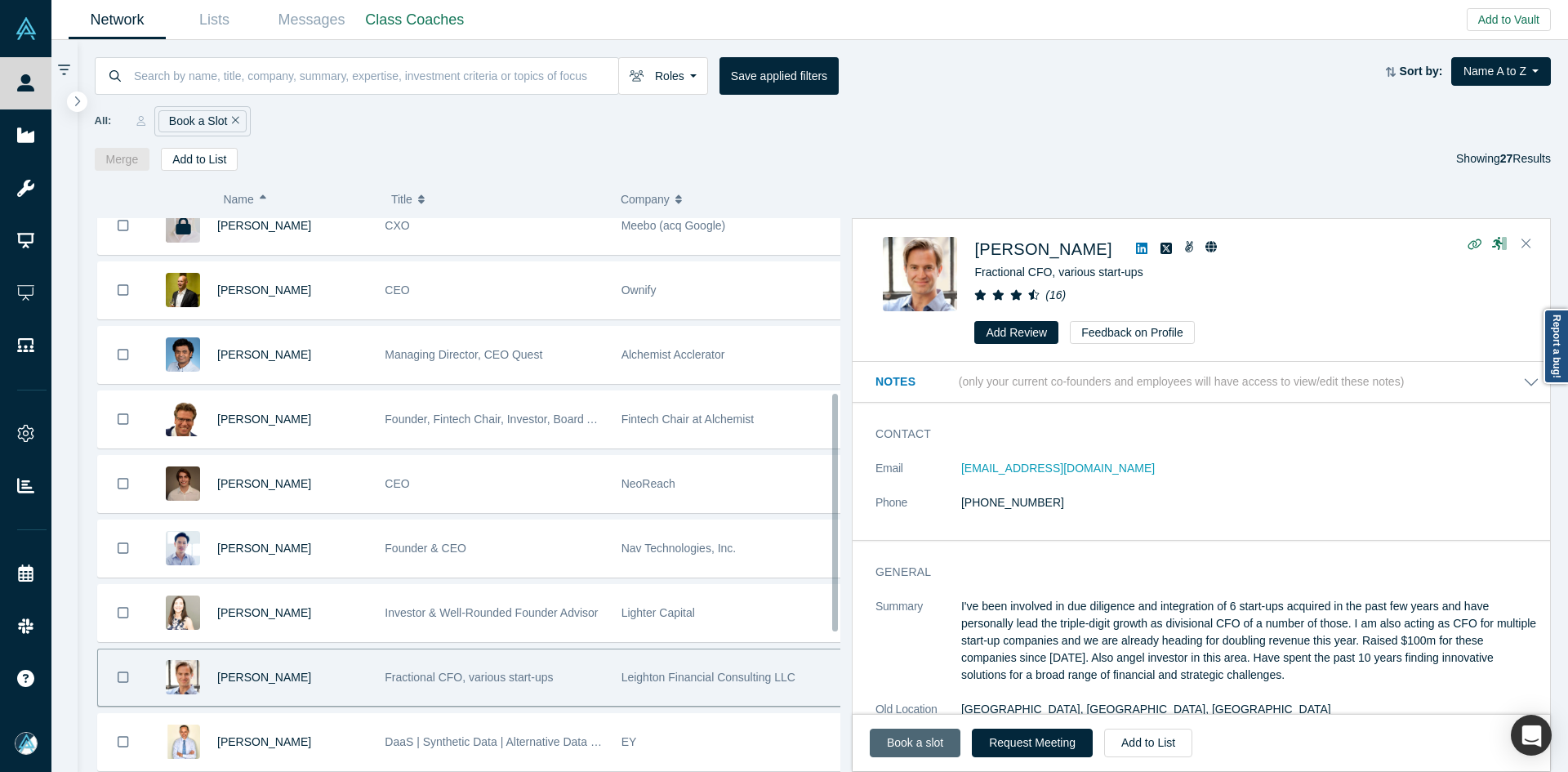
click at [906, 740] on link "Book a slot" at bounding box center [915, 742] width 90 height 28
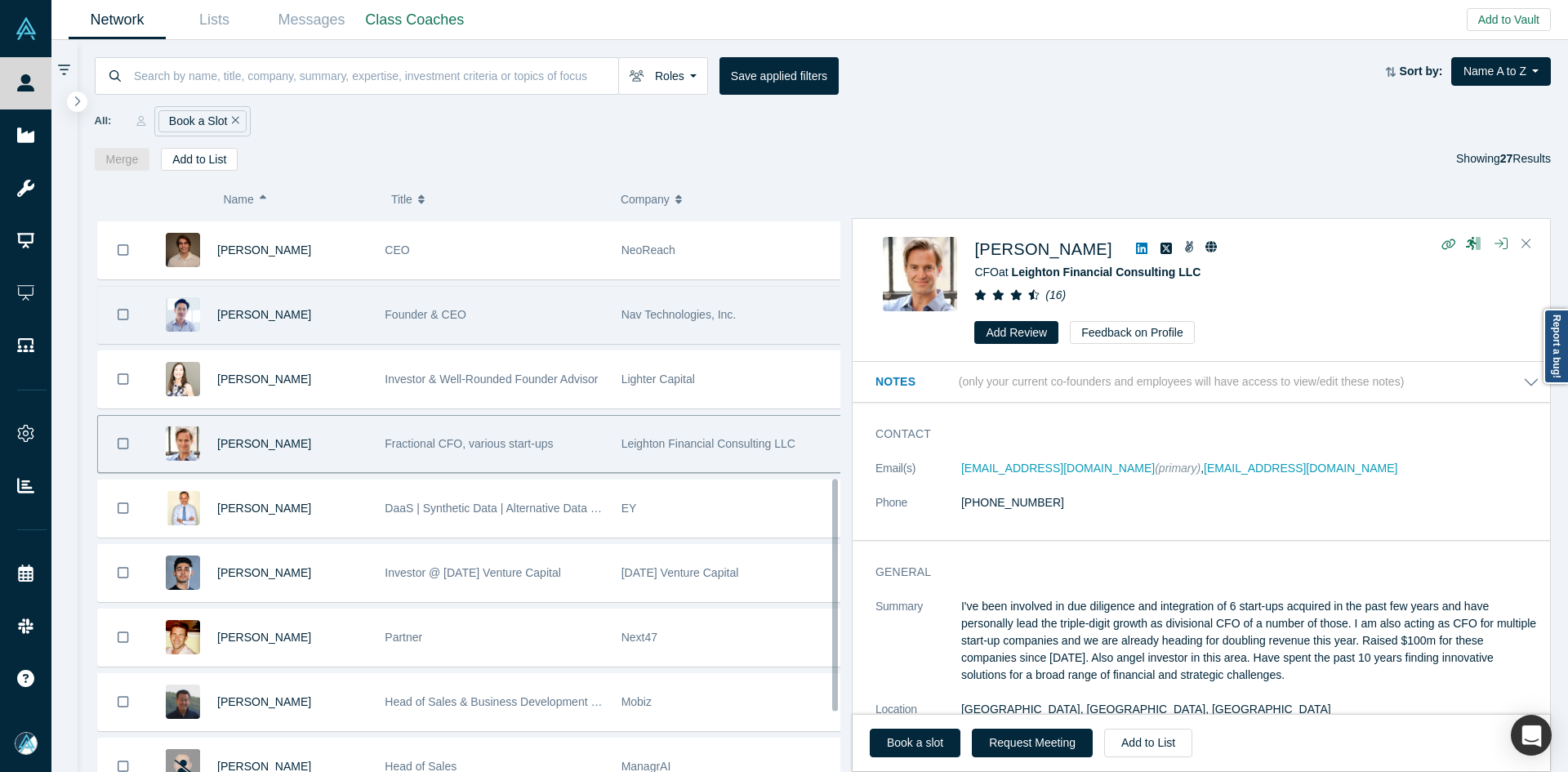
scroll to position [735, 0]
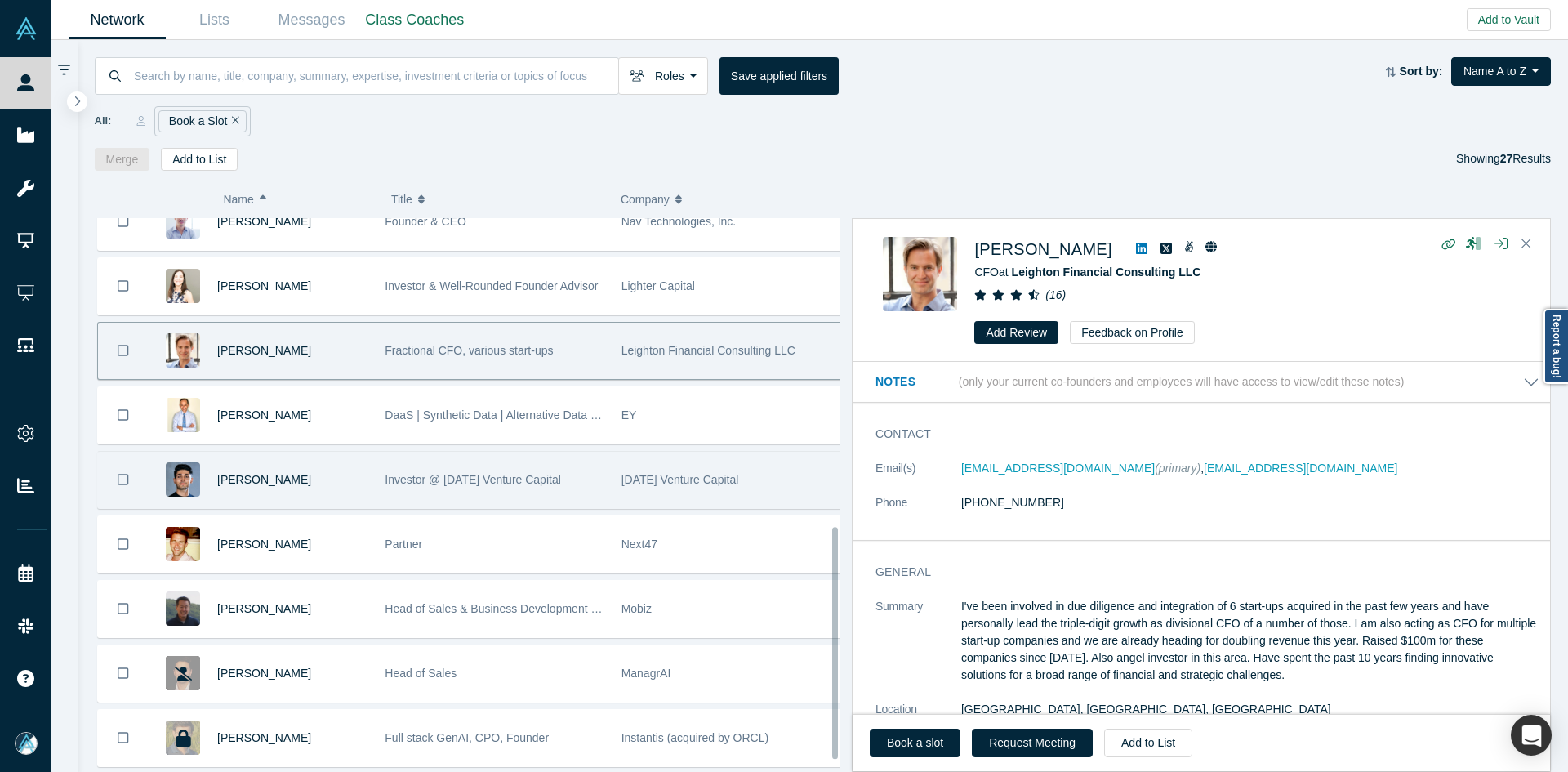
click at [316, 478] on div "[PERSON_NAME]" at bounding box center [293, 480] width 150 height 56
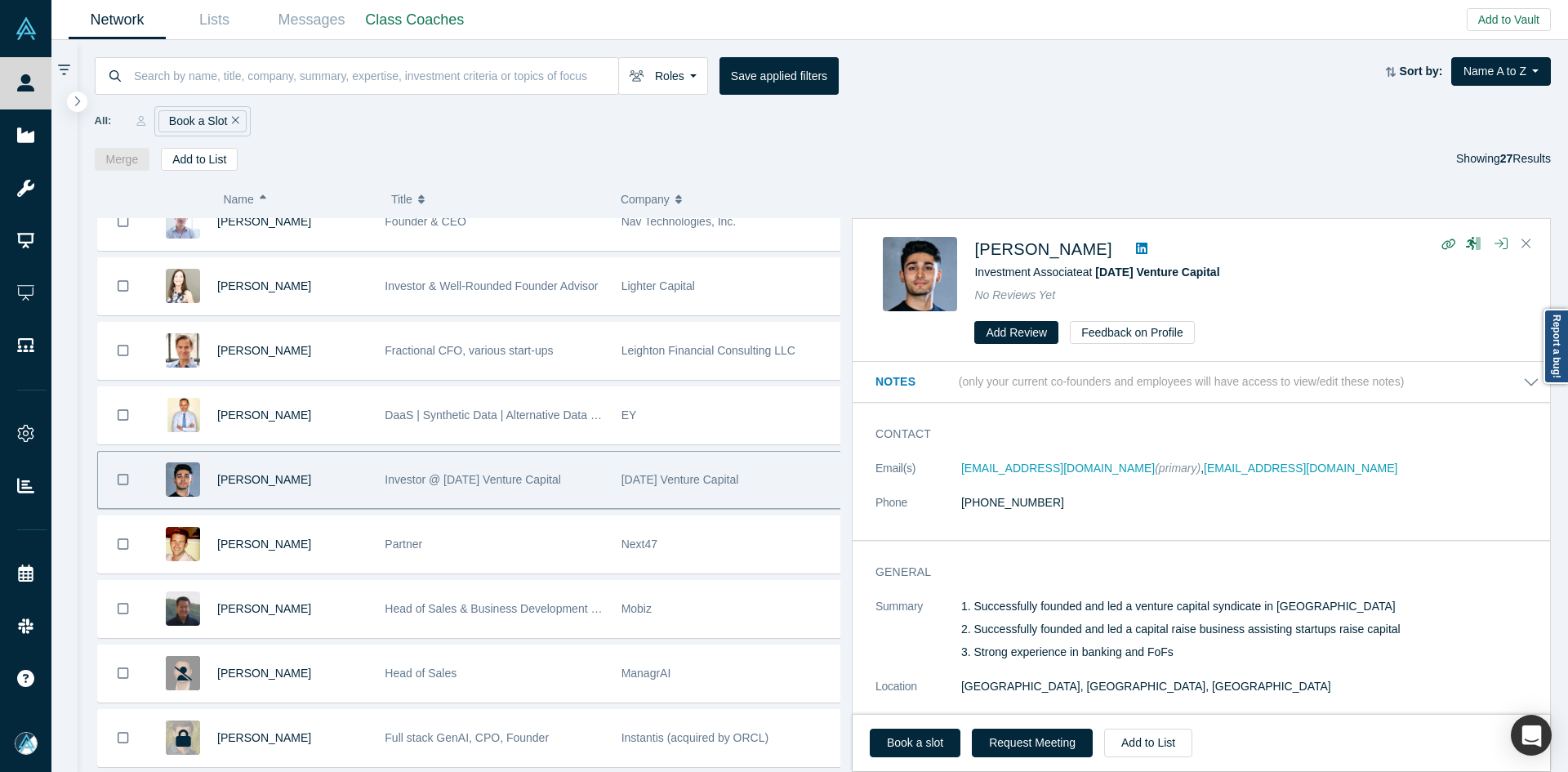
drag, startPoint x: 898, startPoint y: 719, endPoint x: 914, endPoint y: 722, distance: 16.3
click at [915, 745] on link "Book a slot" at bounding box center [915, 742] width 90 height 28
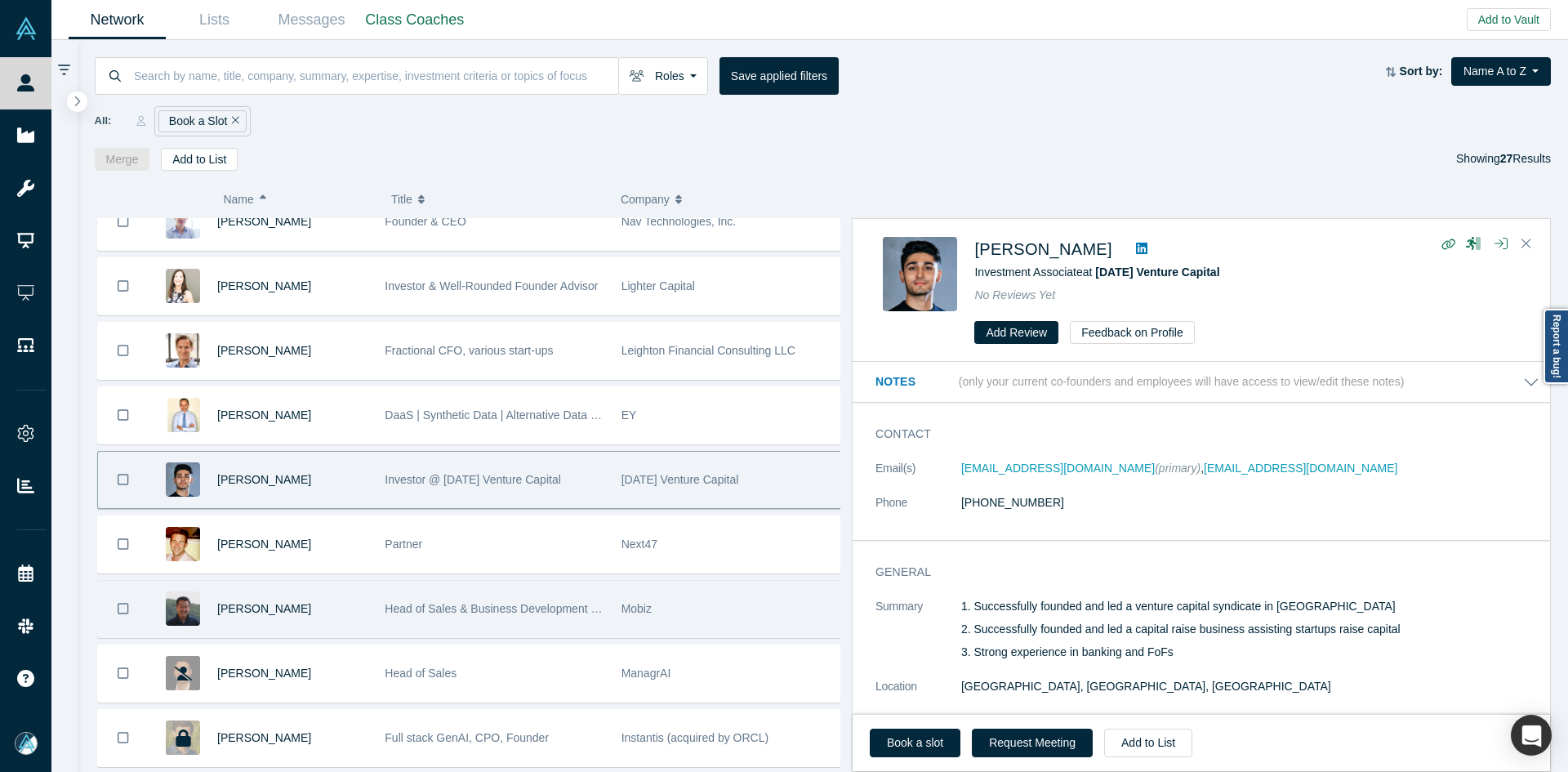
click at [356, 606] on div "[PERSON_NAME]" at bounding box center [293, 609] width 150 height 56
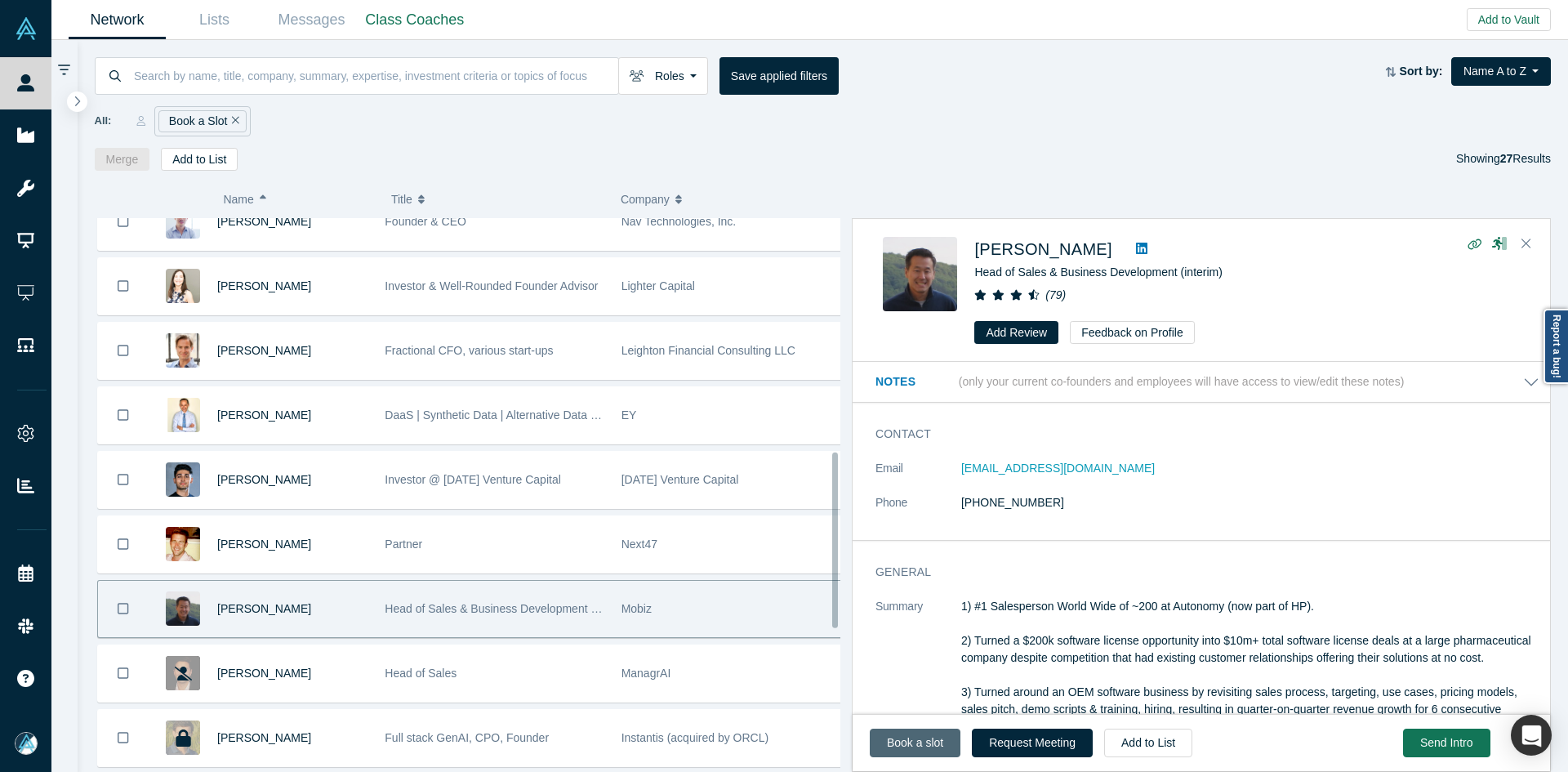
click at [920, 740] on link "Book a slot" at bounding box center [915, 742] width 90 height 28
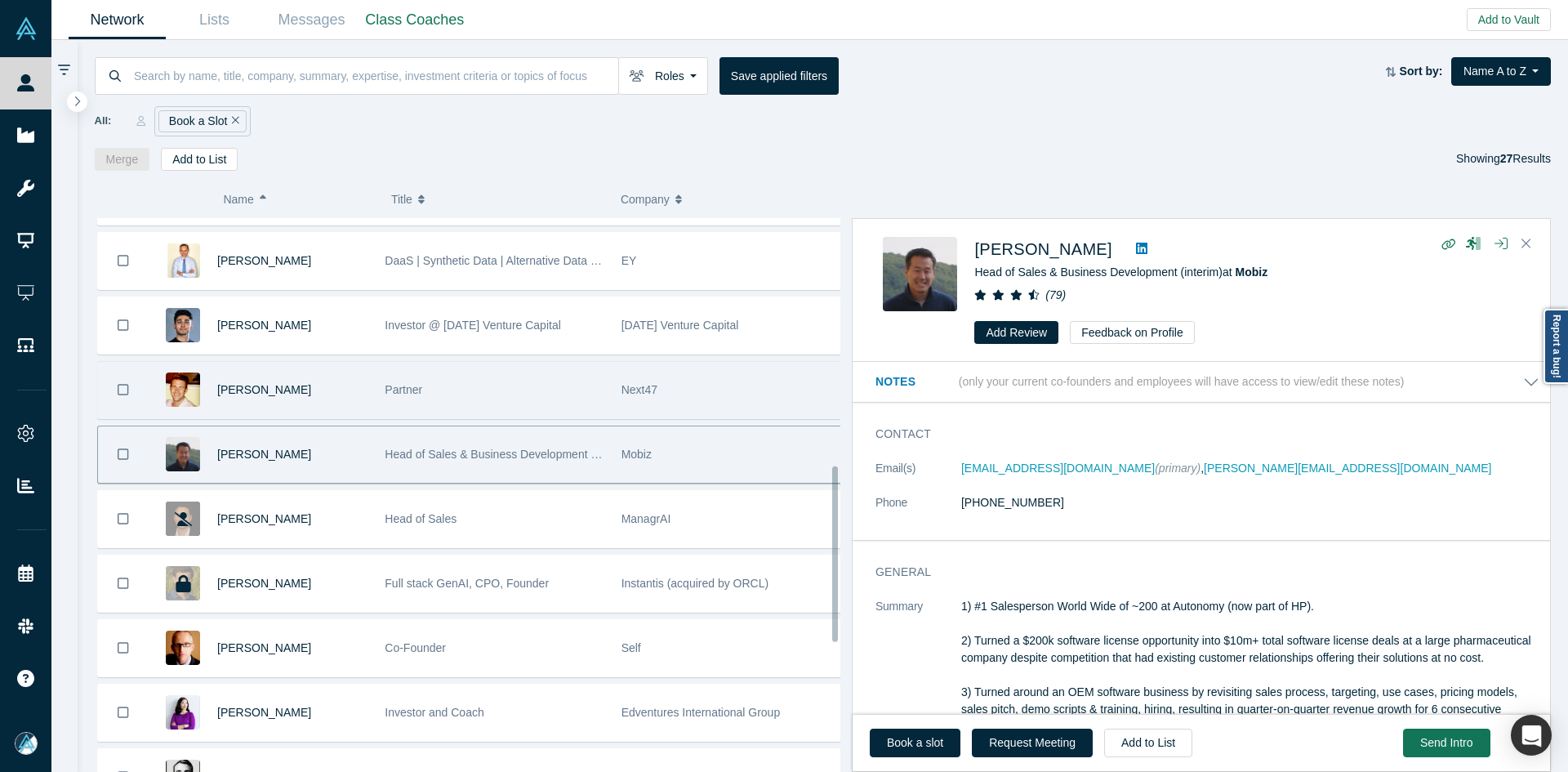
scroll to position [898, 0]
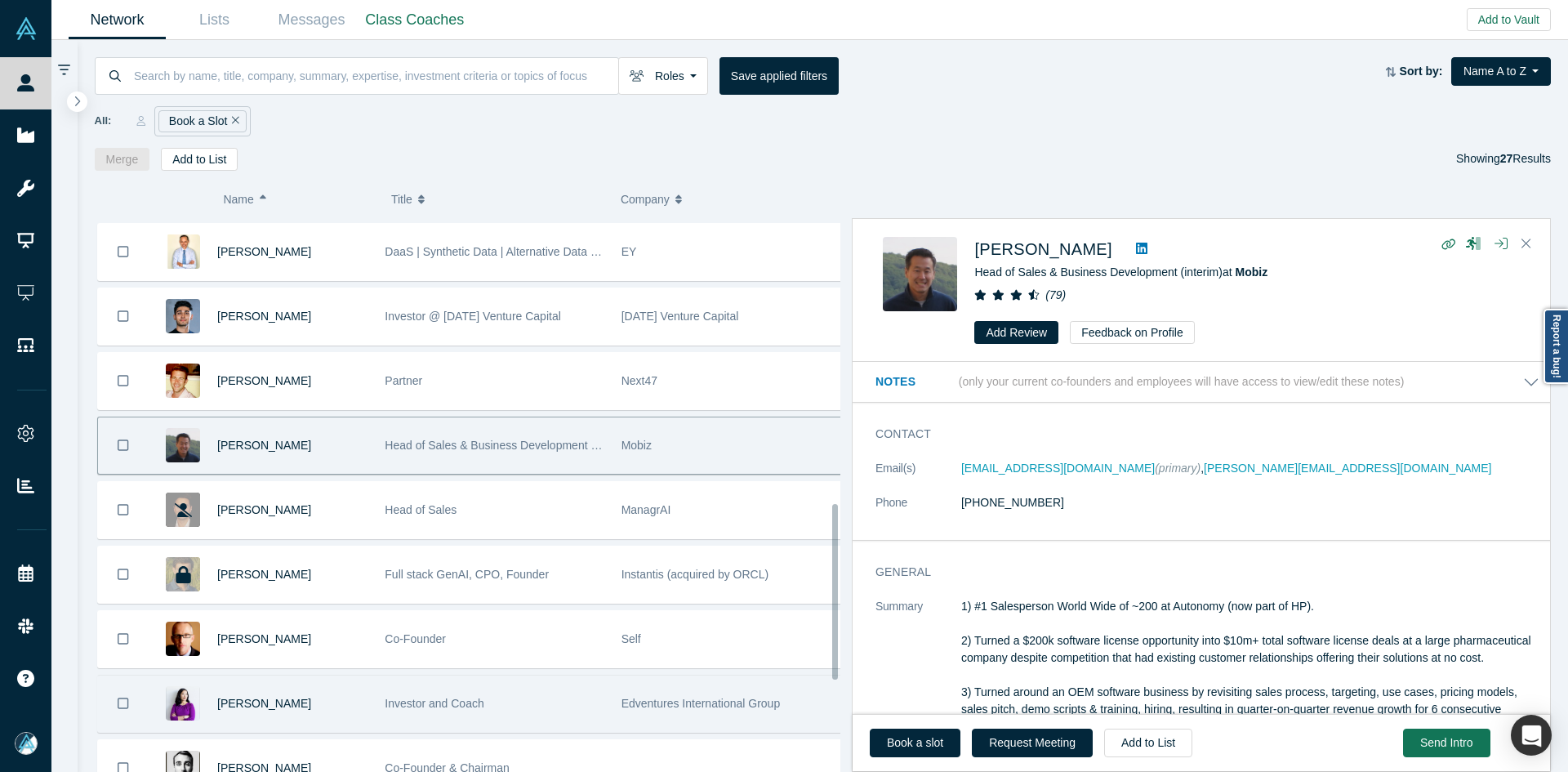
drag, startPoint x: 337, startPoint y: 629, endPoint x: 704, endPoint y: 692, distance: 372.4
click at [336, 629] on div "[PERSON_NAME]" at bounding box center [293, 640] width 150 height 56
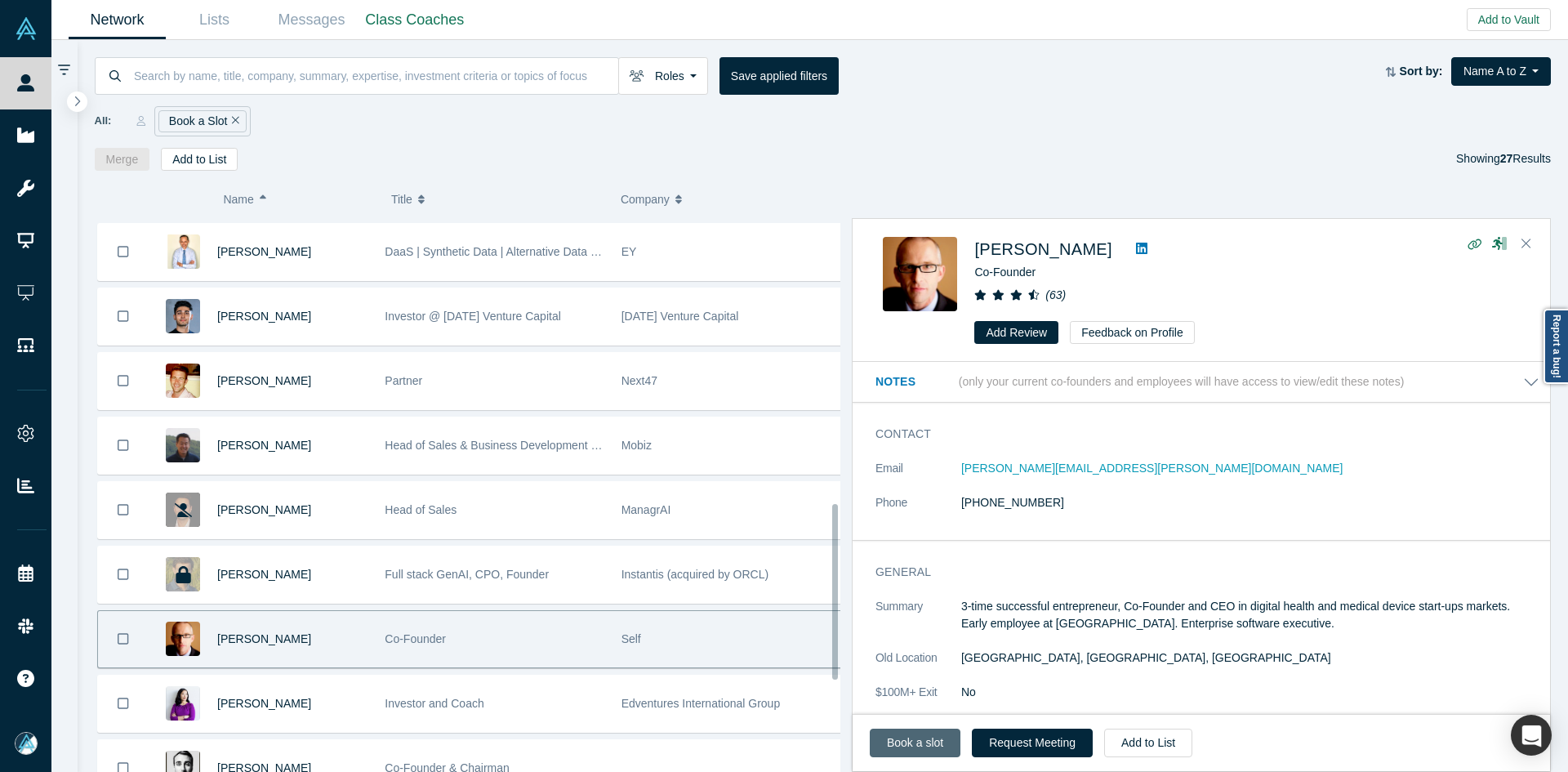
click at [918, 752] on link "Book a slot" at bounding box center [915, 742] width 90 height 28
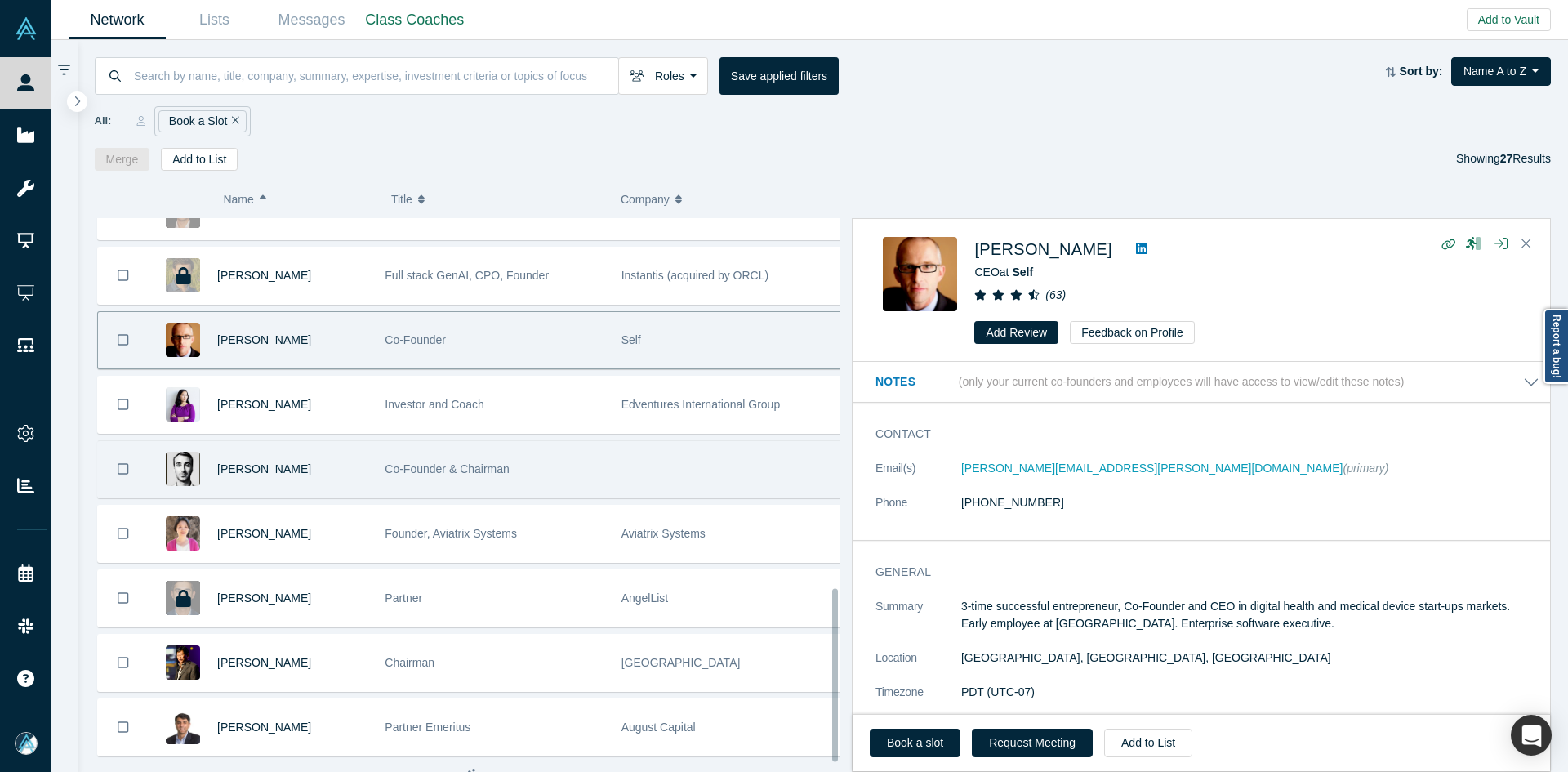
scroll to position [1216, 0]
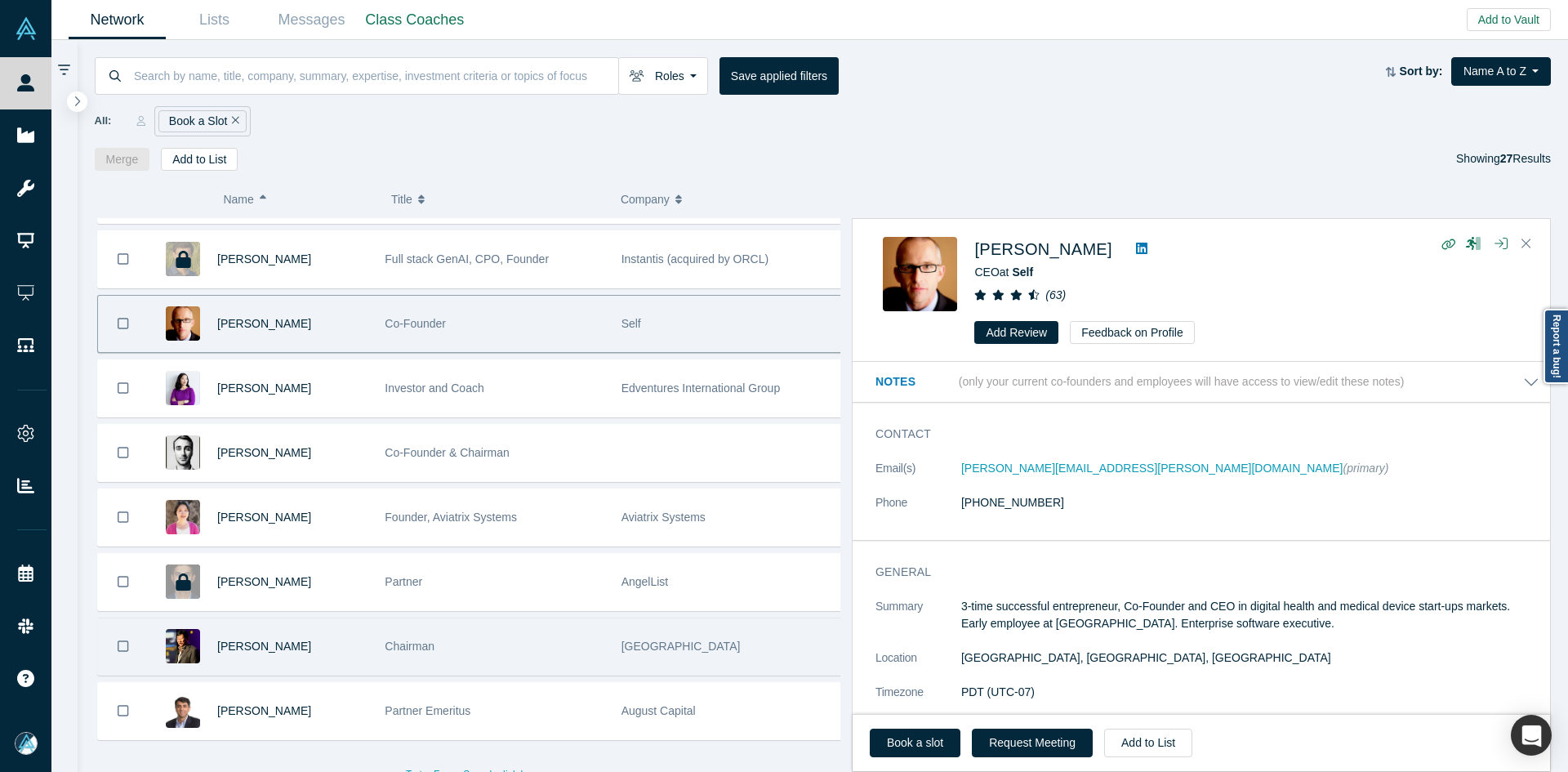
click at [331, 637] on div "[PERSON_NAME]" at bounding box center [293, 646] width 150 height 56
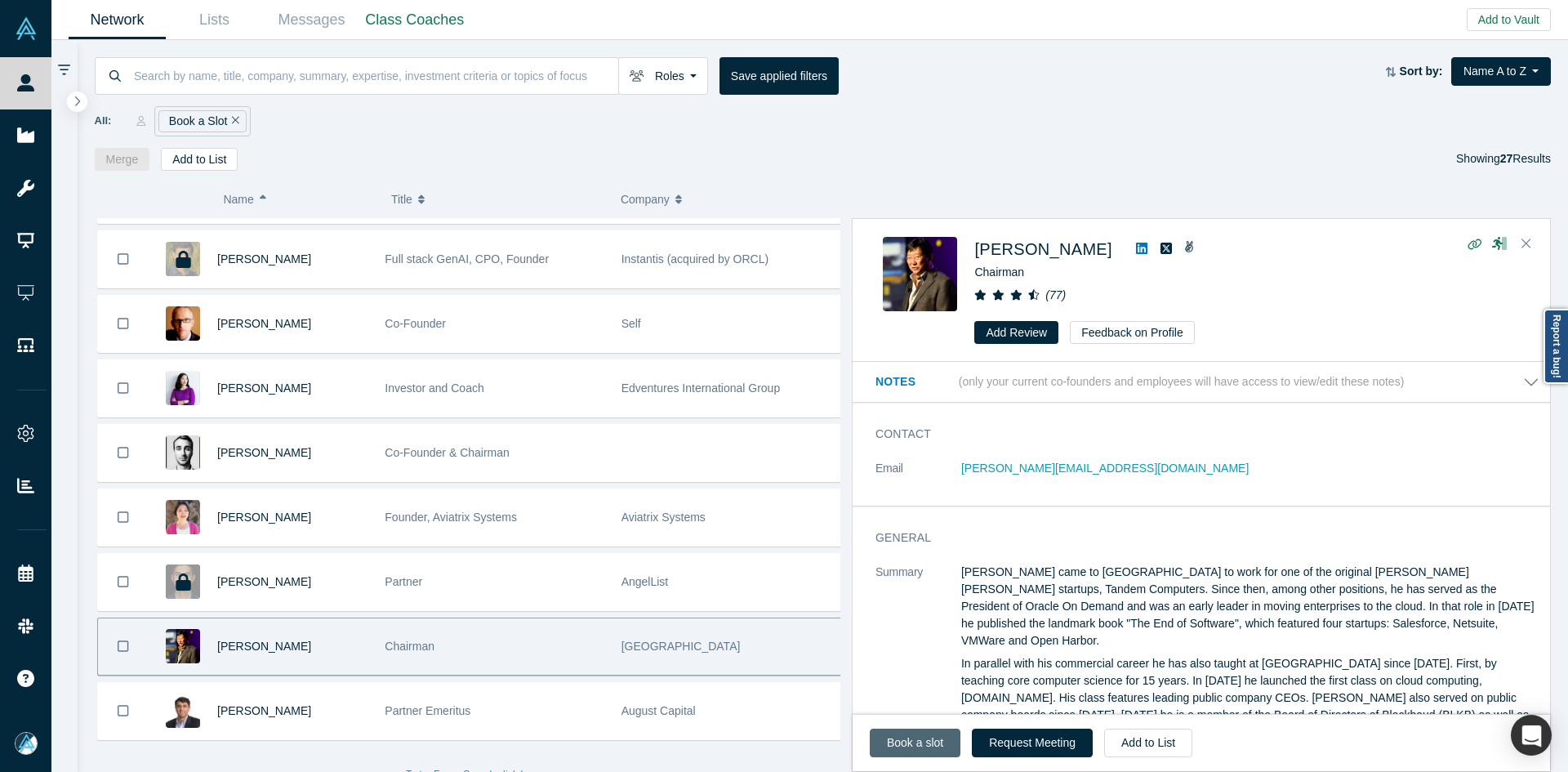
click at [908, 745] on link "Book a slot" at bounding box center [915, 742] width 90 height 28
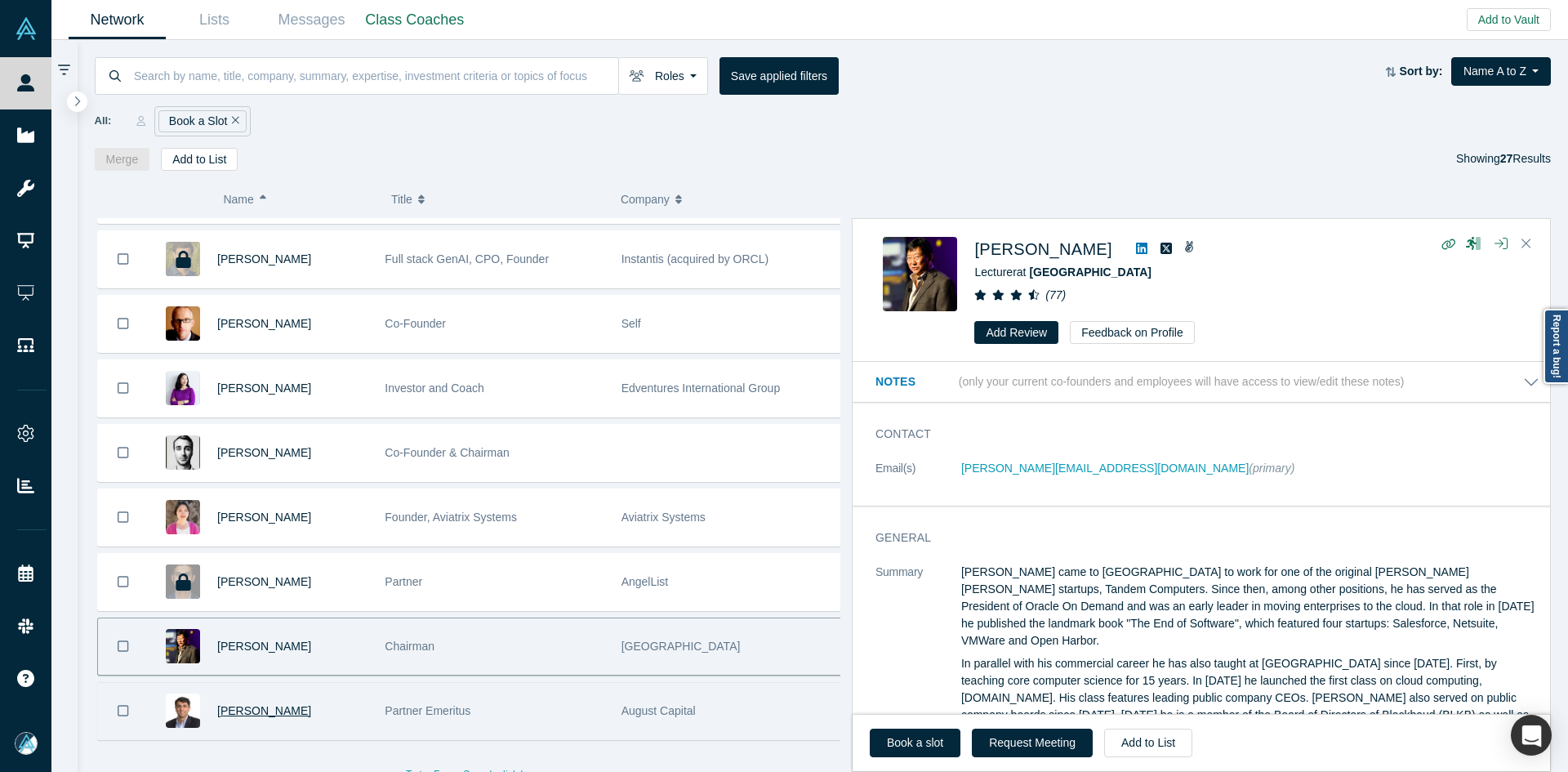
click at [237, 716] on span "[PERSON_NAME]" at bounding box center [265, 711] width 94 height 13
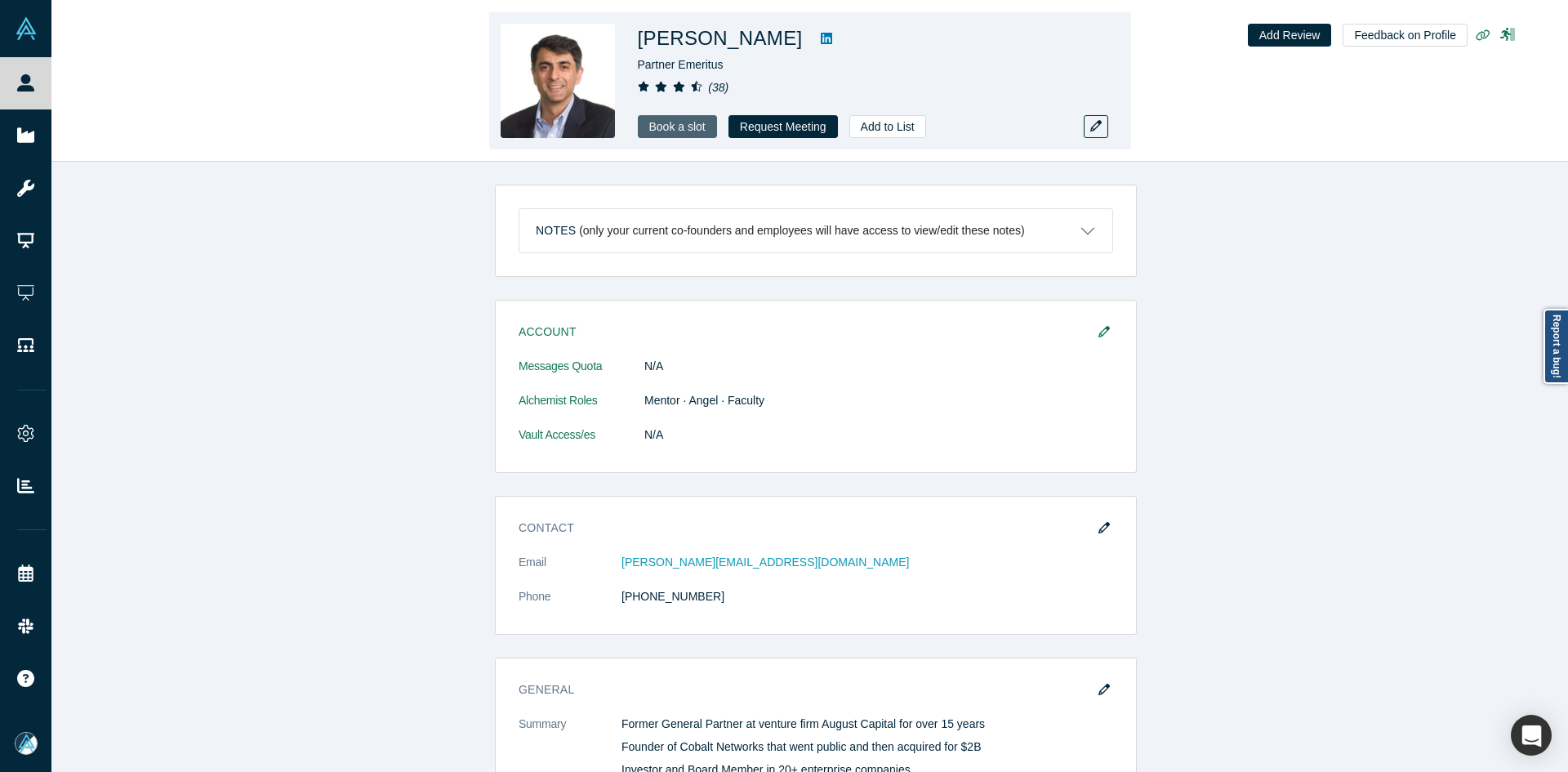
click at [701, 129] on link "Book a slot" at bounding box center [677, 126] width 79 height 23
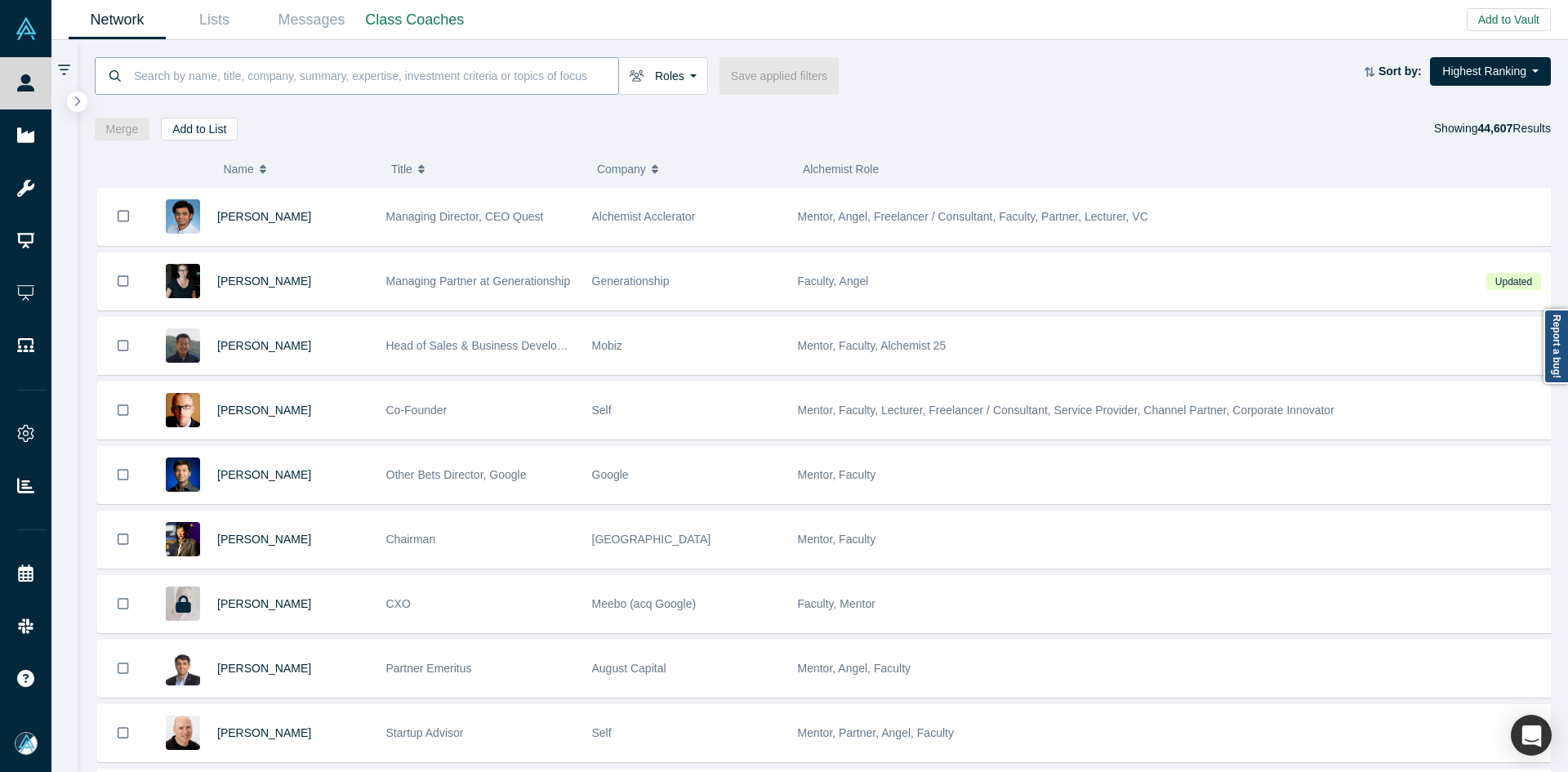
click at [452, 71] on input at bounding box center [375, 75] width 486 height 38
paste input "[PERSON_NAME]"
type input "[PERSON_NAME]"
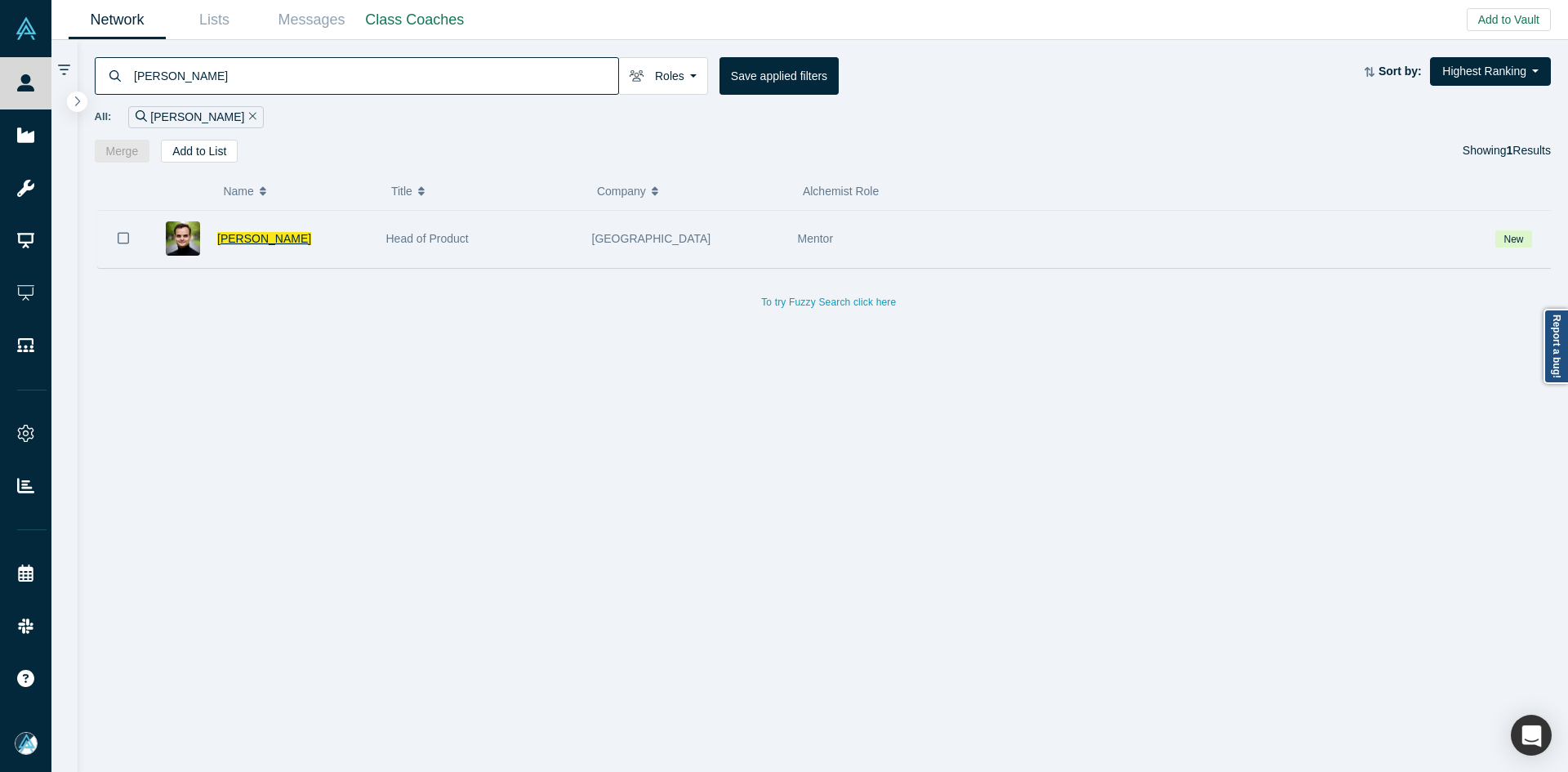
click at [265, 237] on span "[PERSON_NAME]" at bounding box center [265, 238] width 94 height 13
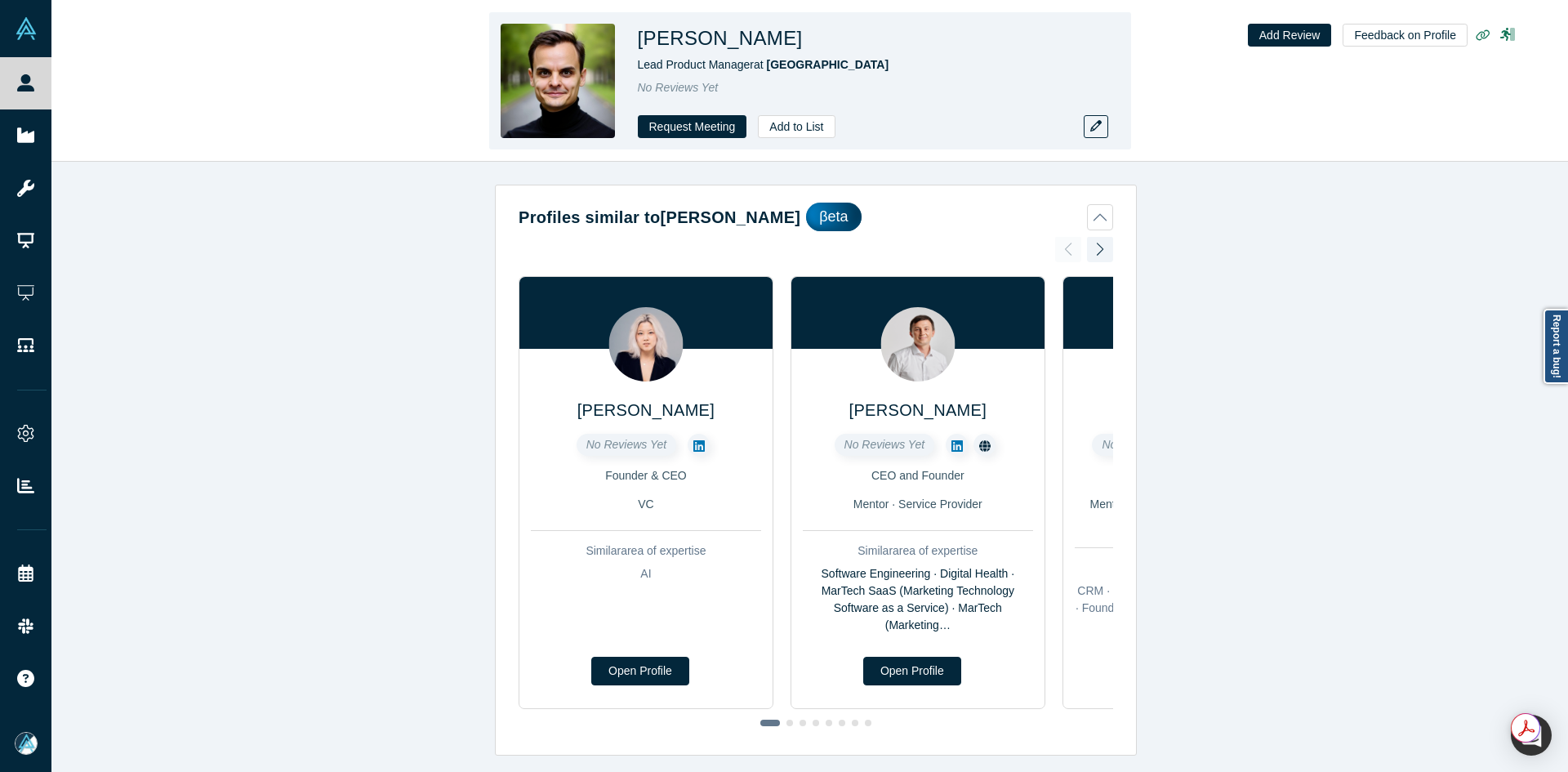
click at [713, 43] on h1 "[PERSON_NAME]" at bounding box center [720, 38] width 165 height 29
click at [713, 43] on h1 "Vlad Gaylun" at bounding box center [720, 38] width 165 height 29
copy h1 "Vlad Gaylun"
click at [713, 43] on h1 "Vlad Gaylun" at bounding box center [720, 38] width 165 height 29
copy h1 "Vlad Gaylun"
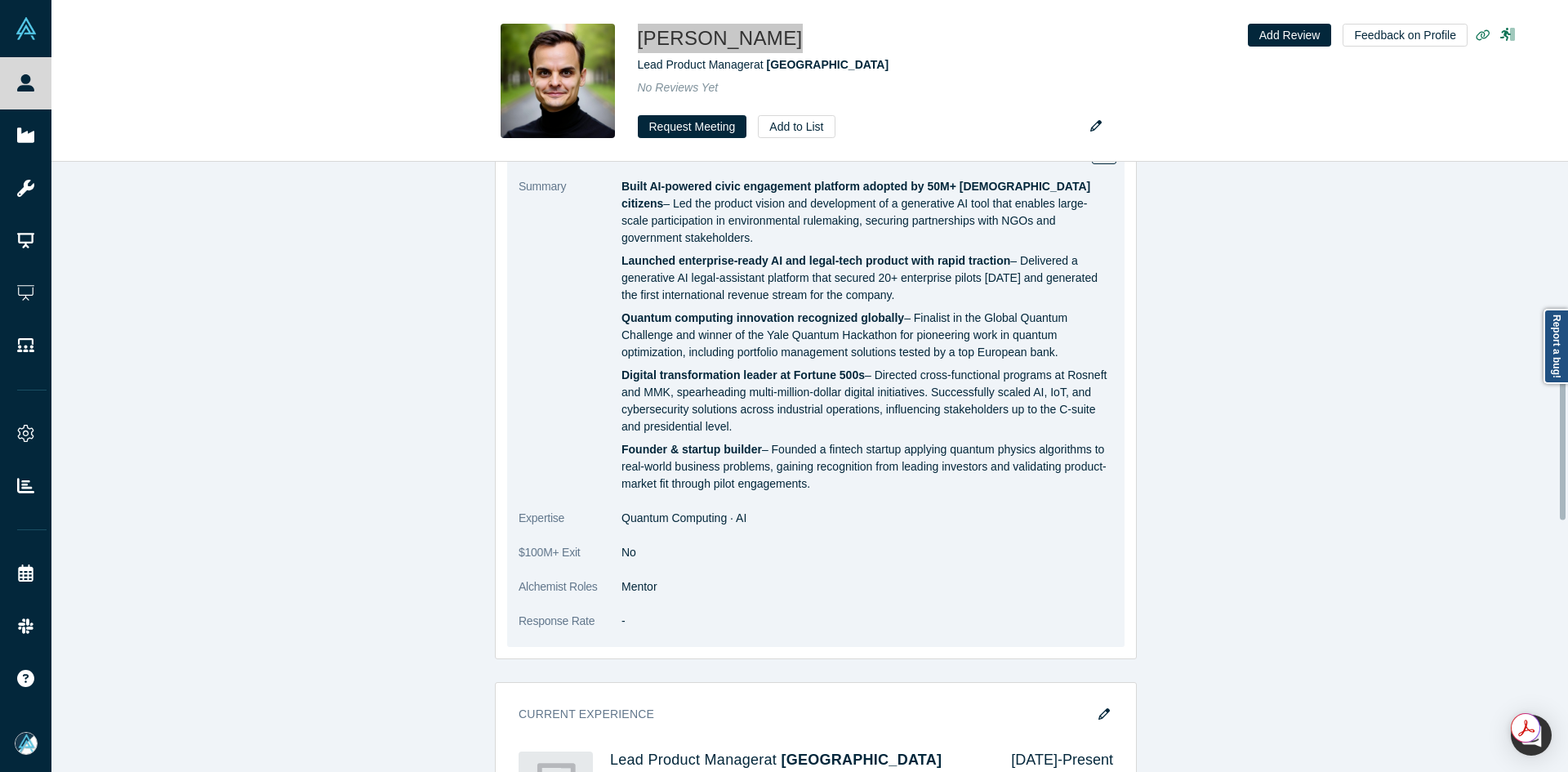
scroll to position [872, 0]
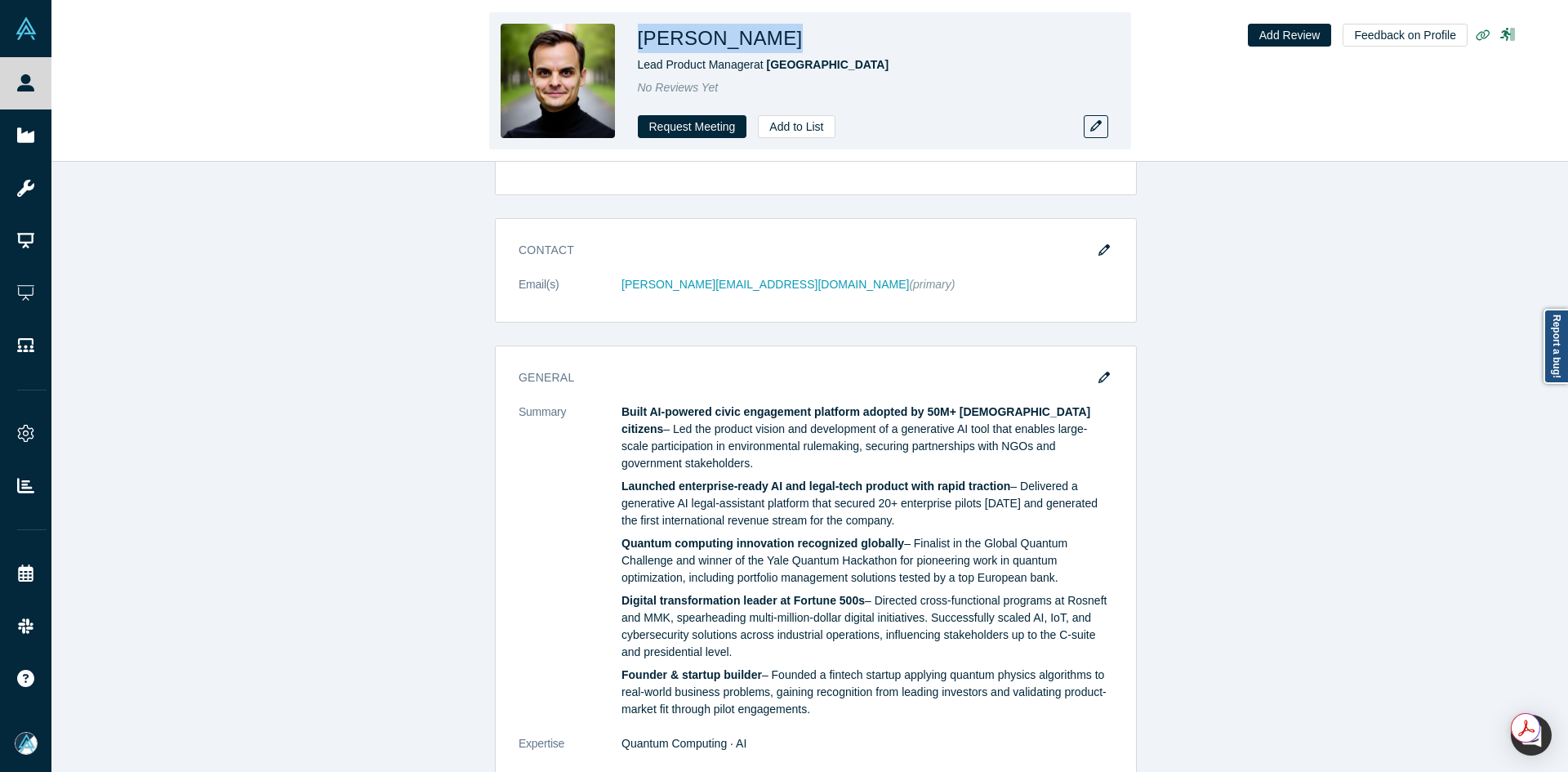
copy h1 "Vlad Gaylun"
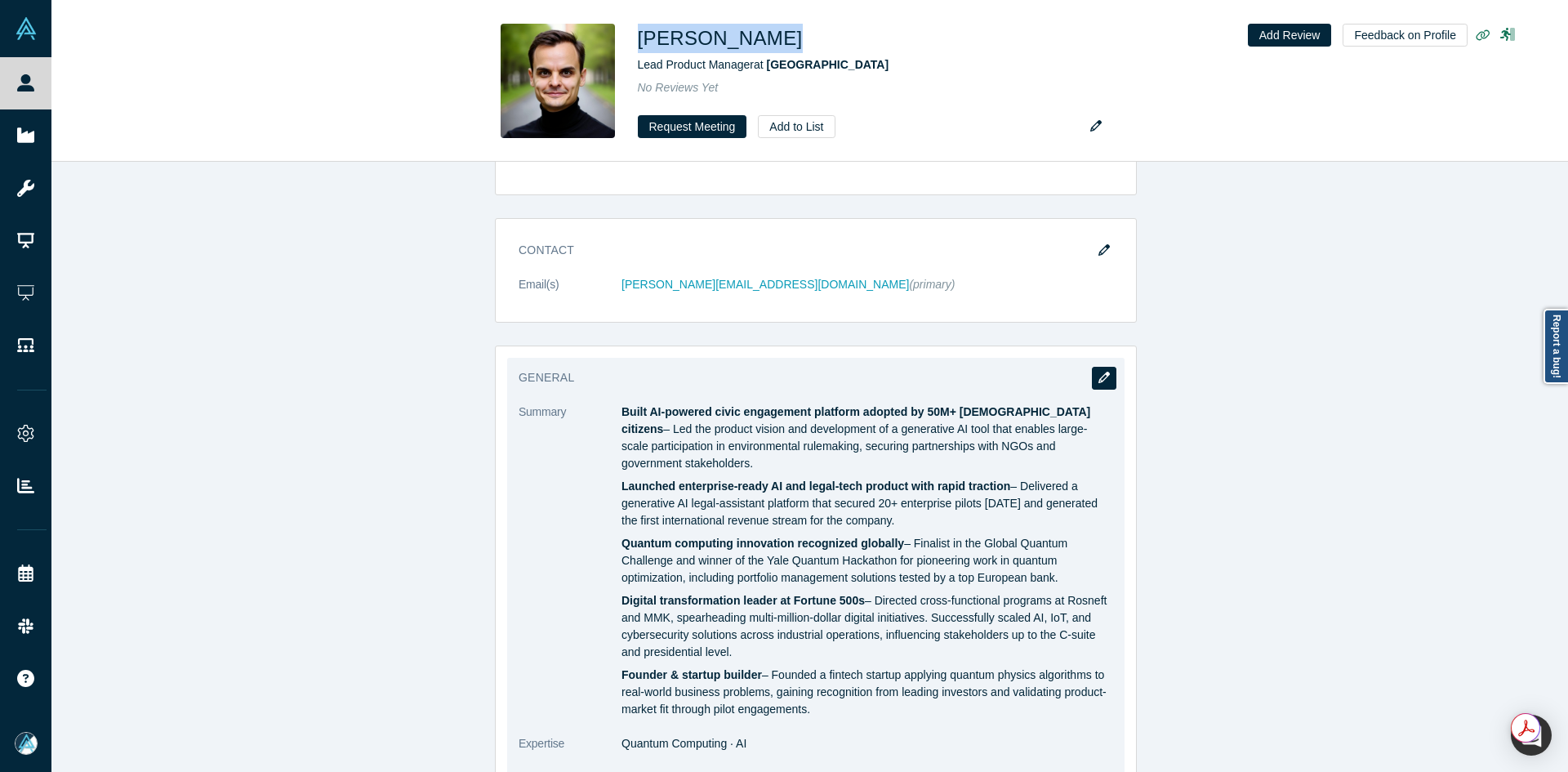
click at [1104, 388] on button "button" at bounding box center [1104, 378] width 25 height 23
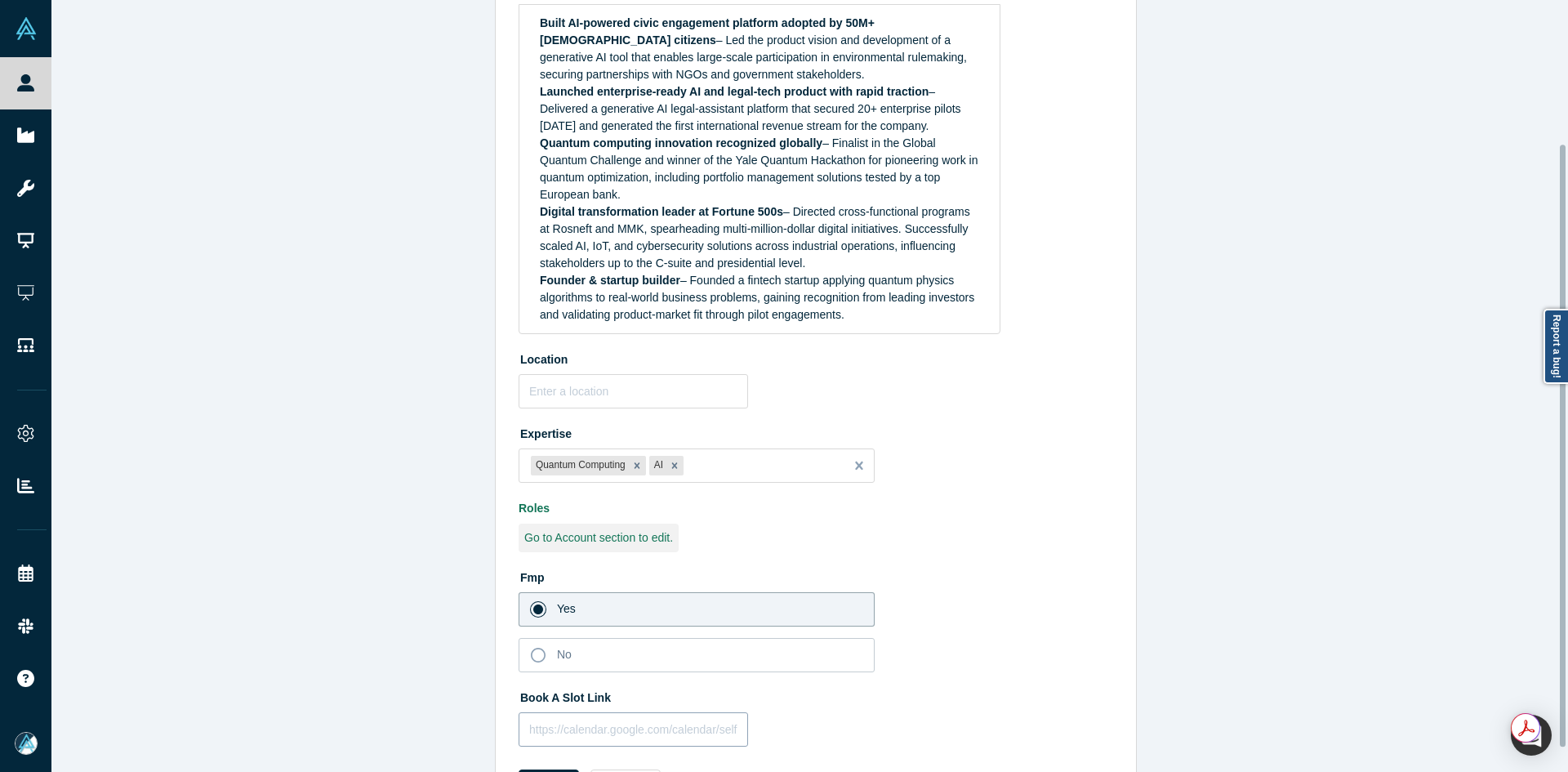
scroll to position [215, 0]
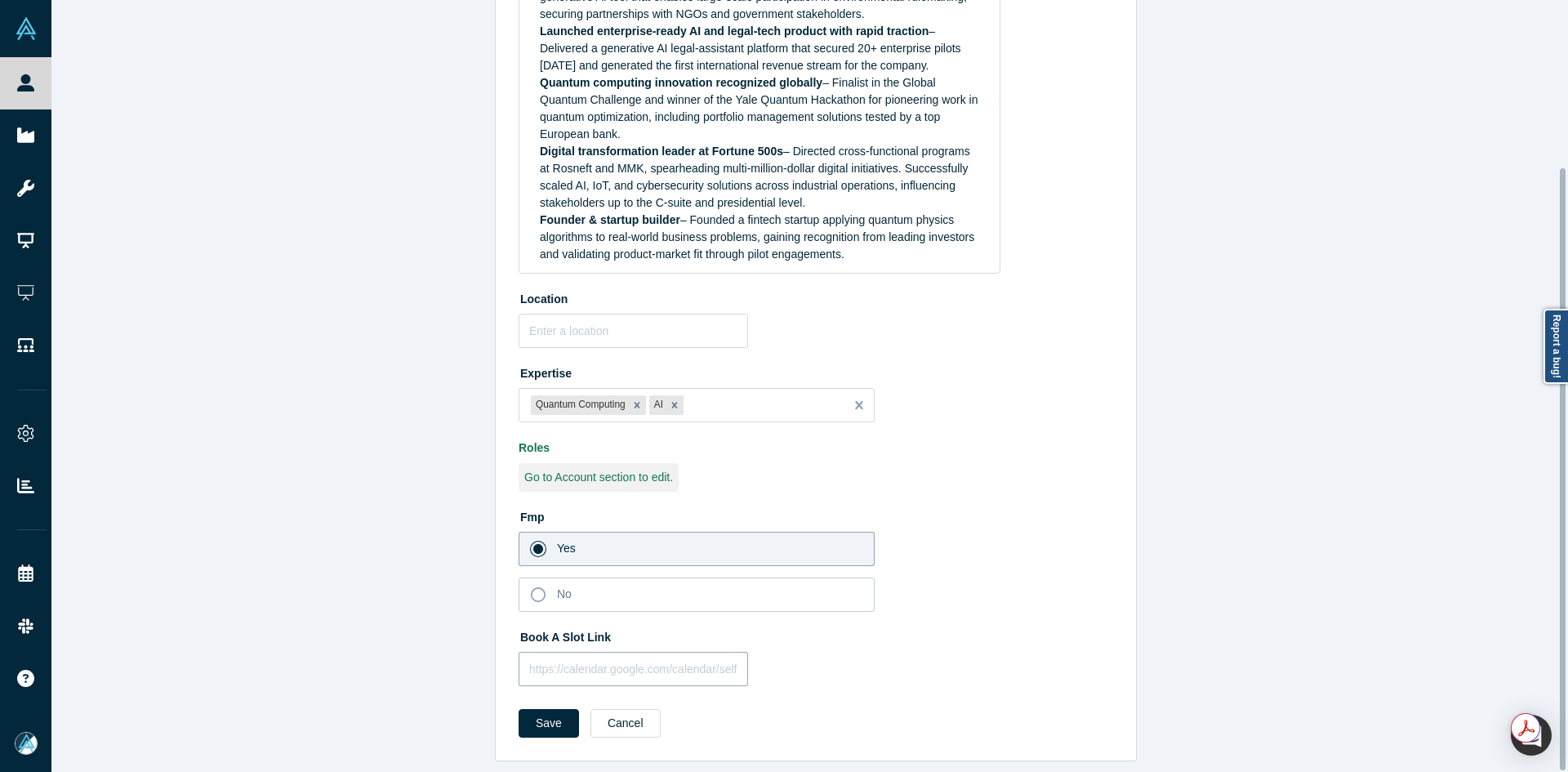
click at [576, 655] on input "text" at bounding box center [633, 670] width 230 height 34
paste input "https://calendar.google.com/calendar/appointments/schedules/AcZssZ2liF5O2DTE7ct…"
type input "https://calendar.google.com/calendar/appointments/schedules/AcZssZ2liF5O2DTE7ct…"
click at [546, 710] on button "Save" at bounding box center [549, 723] width 61 height 28
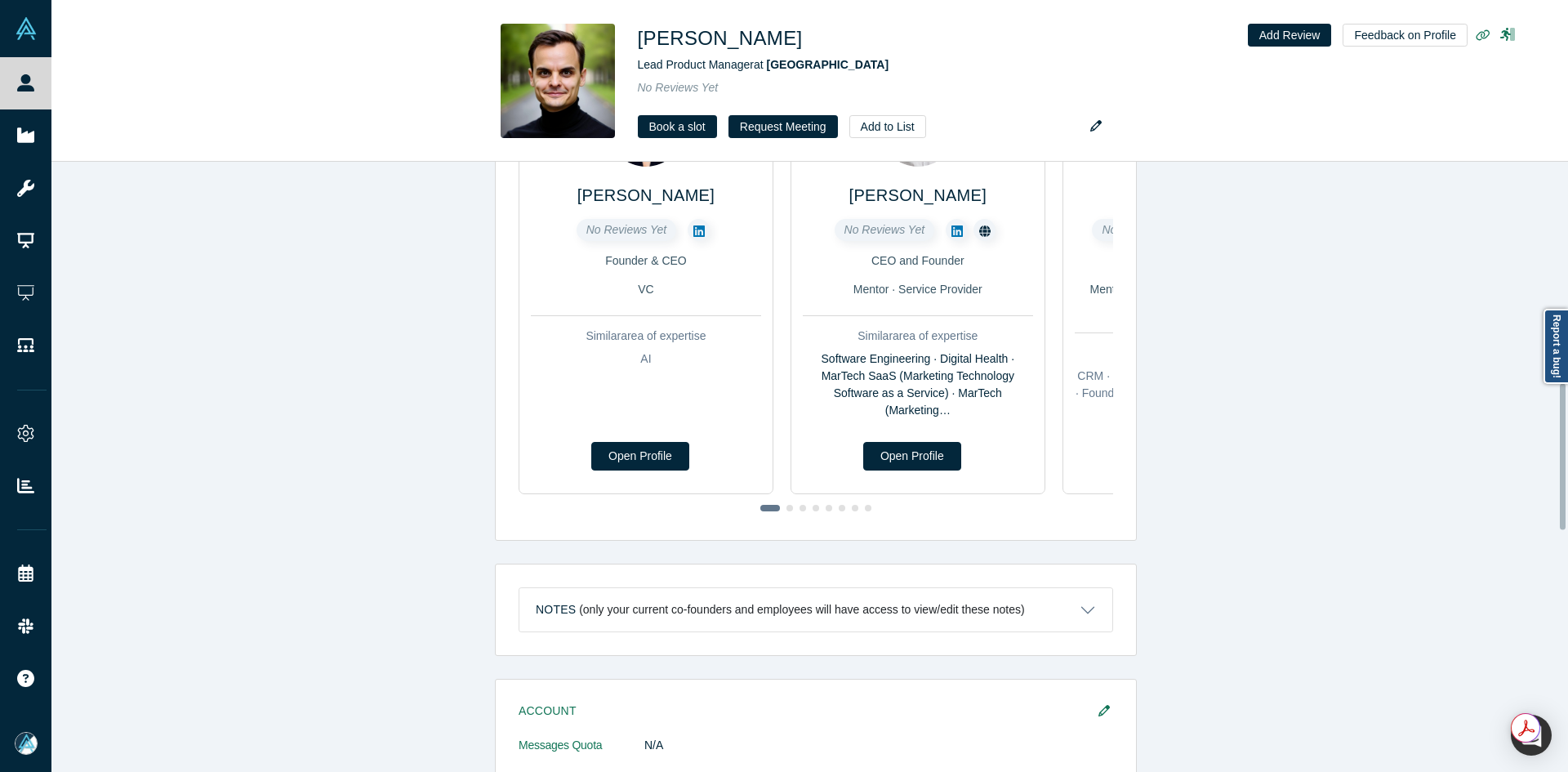
scroll to position [0, 0]
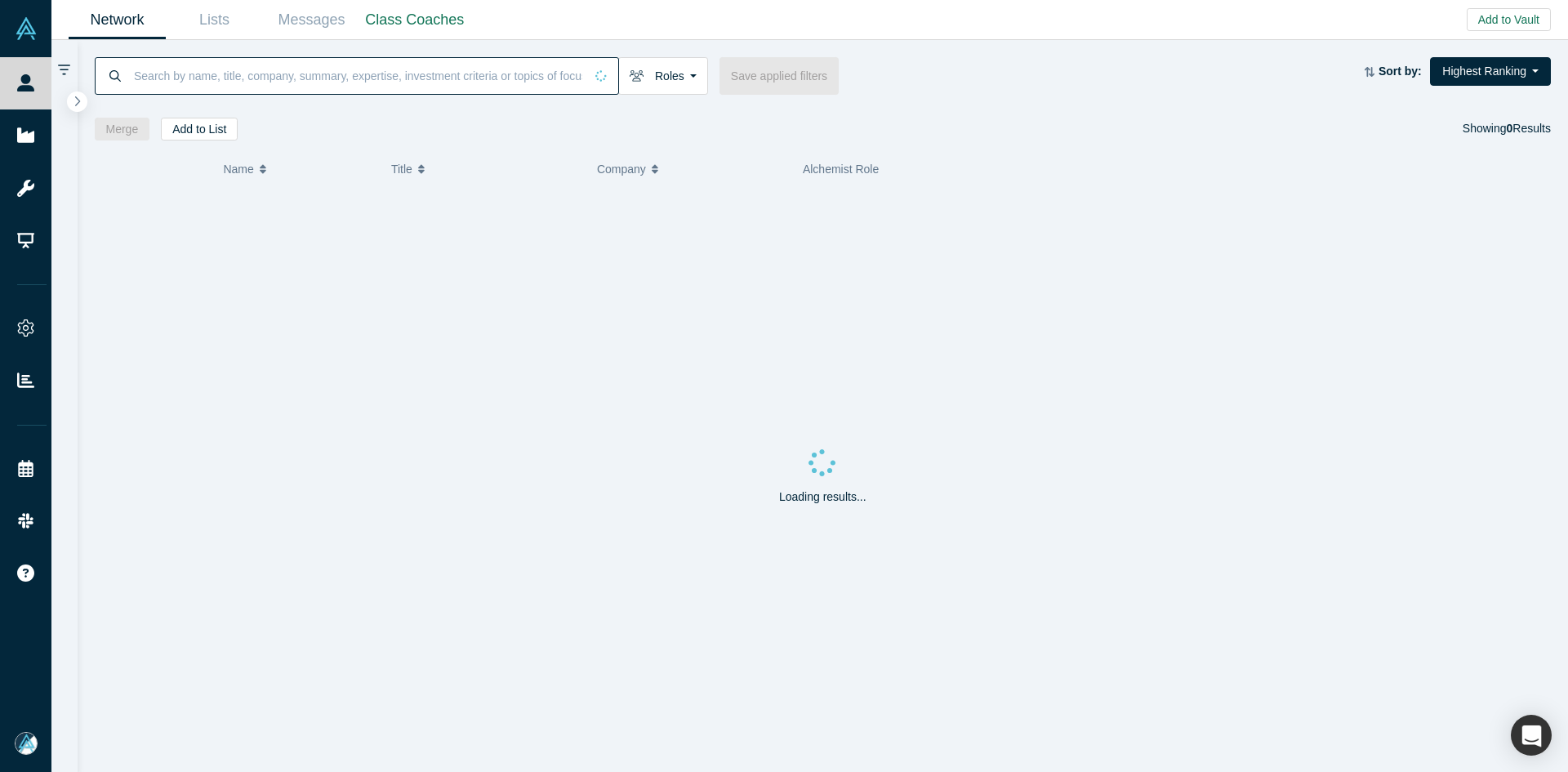
click at [257, 79] on input at bounding box center [358, 75] width 452 height 38
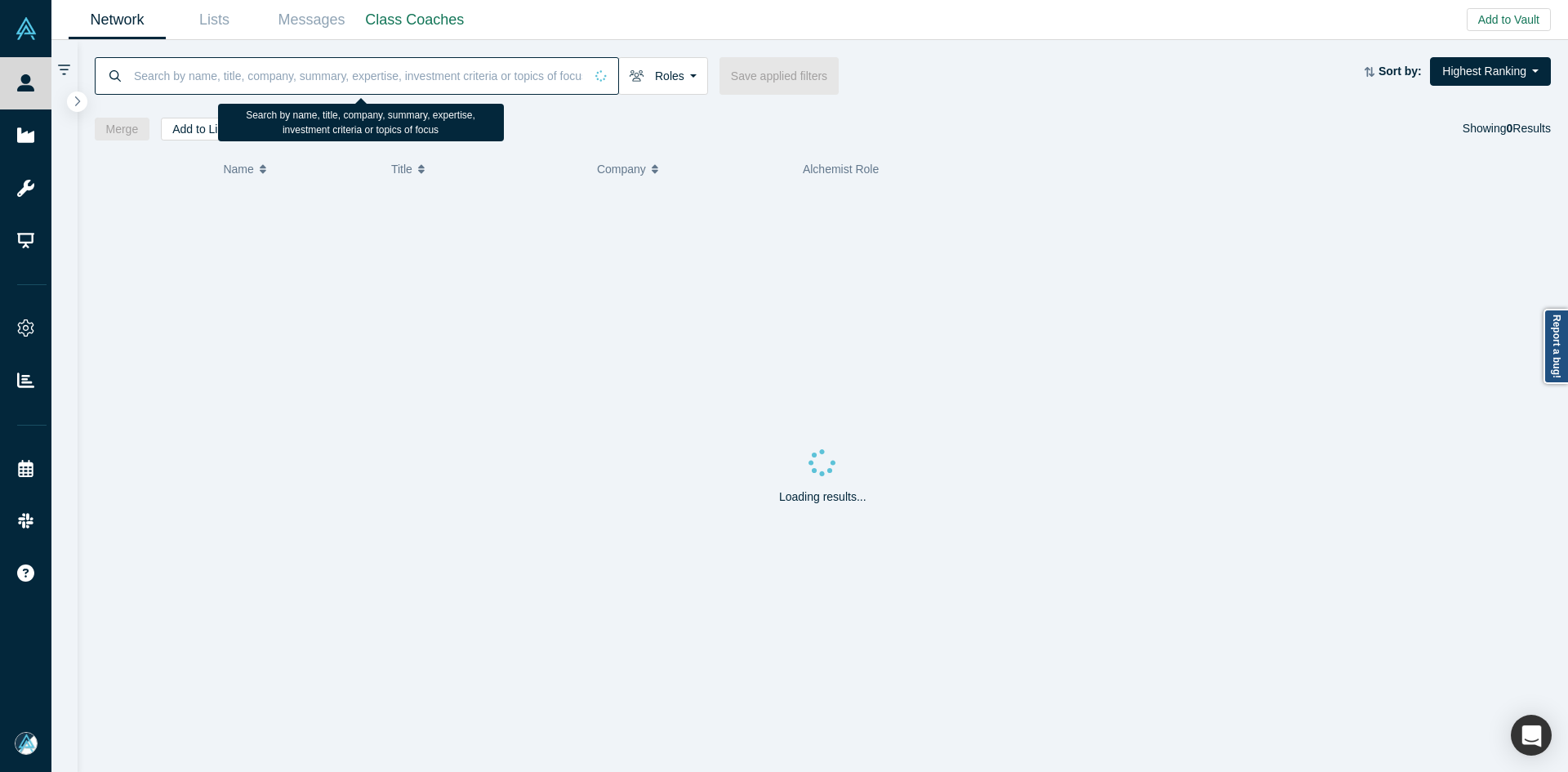
click at [257, 79] on input at bounding box center [358, 75] width 452 height 38
click at [258, 79] on input at bounding box center [358, 75] width 452 height 38
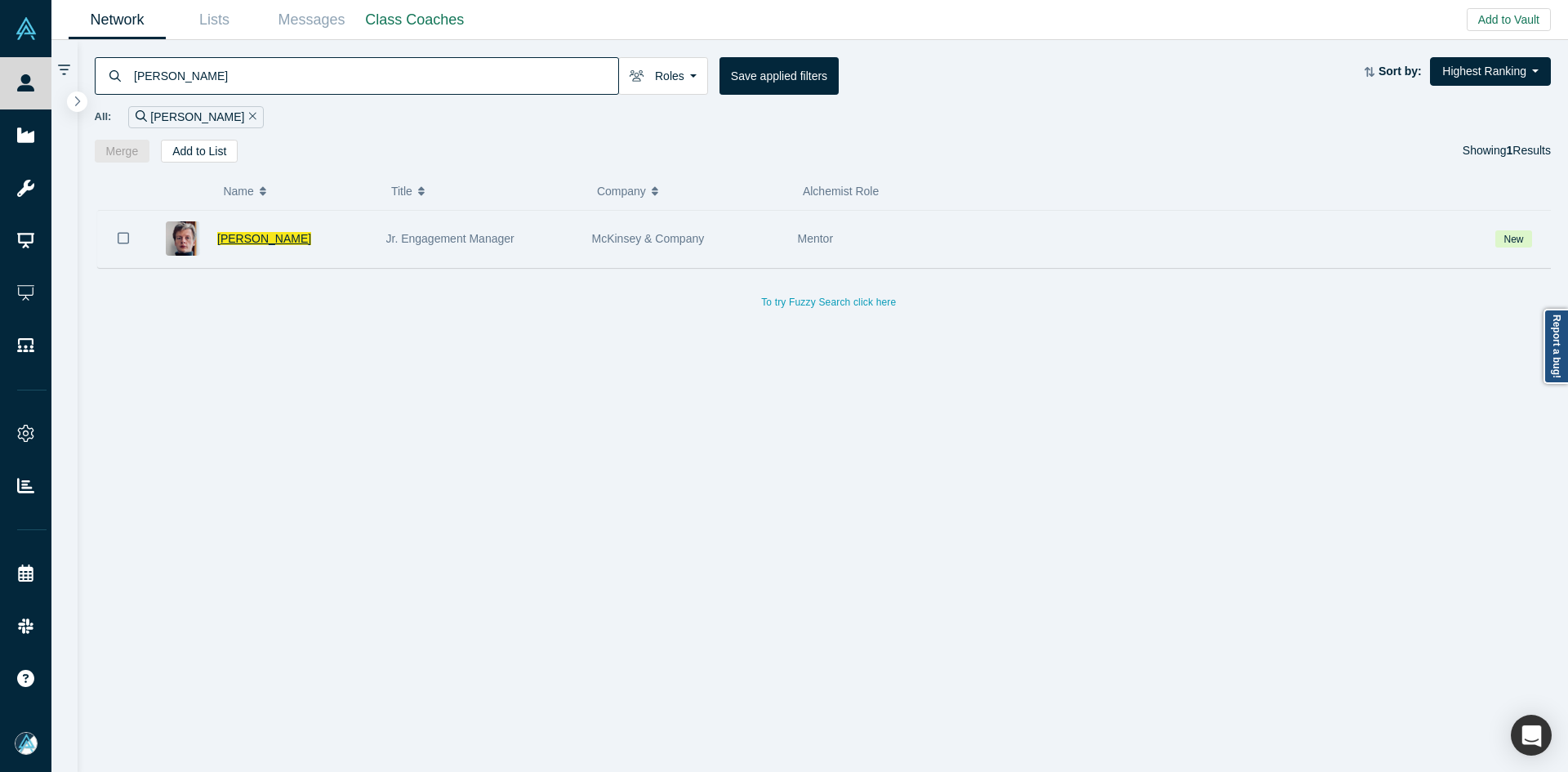
type input "[PERSON_NAME]"
click at [240, 237] on span "[PERSON_NAME]" at bounding box center [265, 238] width 94 height 13
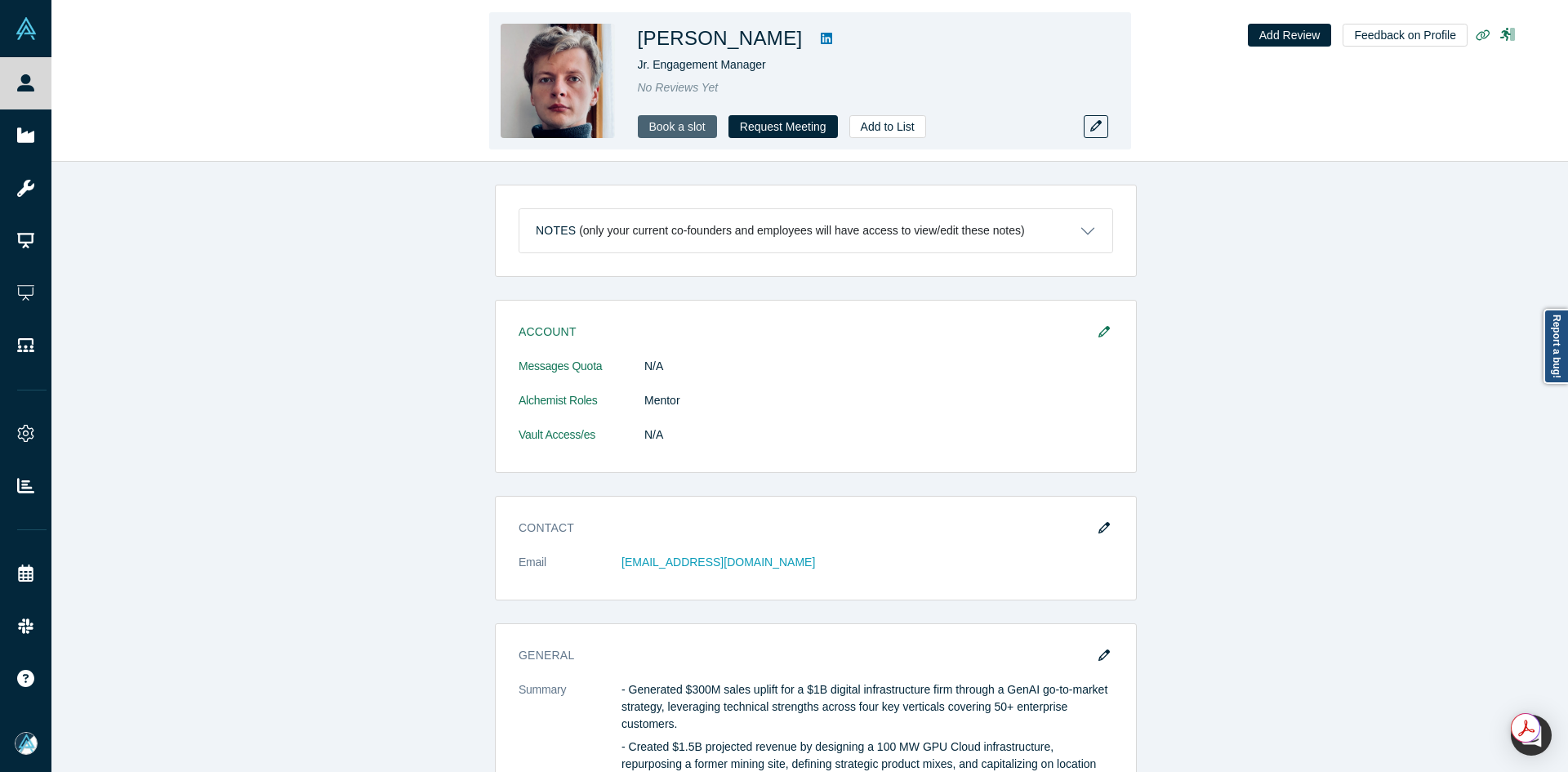
click at [671, 135] on link "Book a slot" at bounding box center [677, 126] width 79 height 23
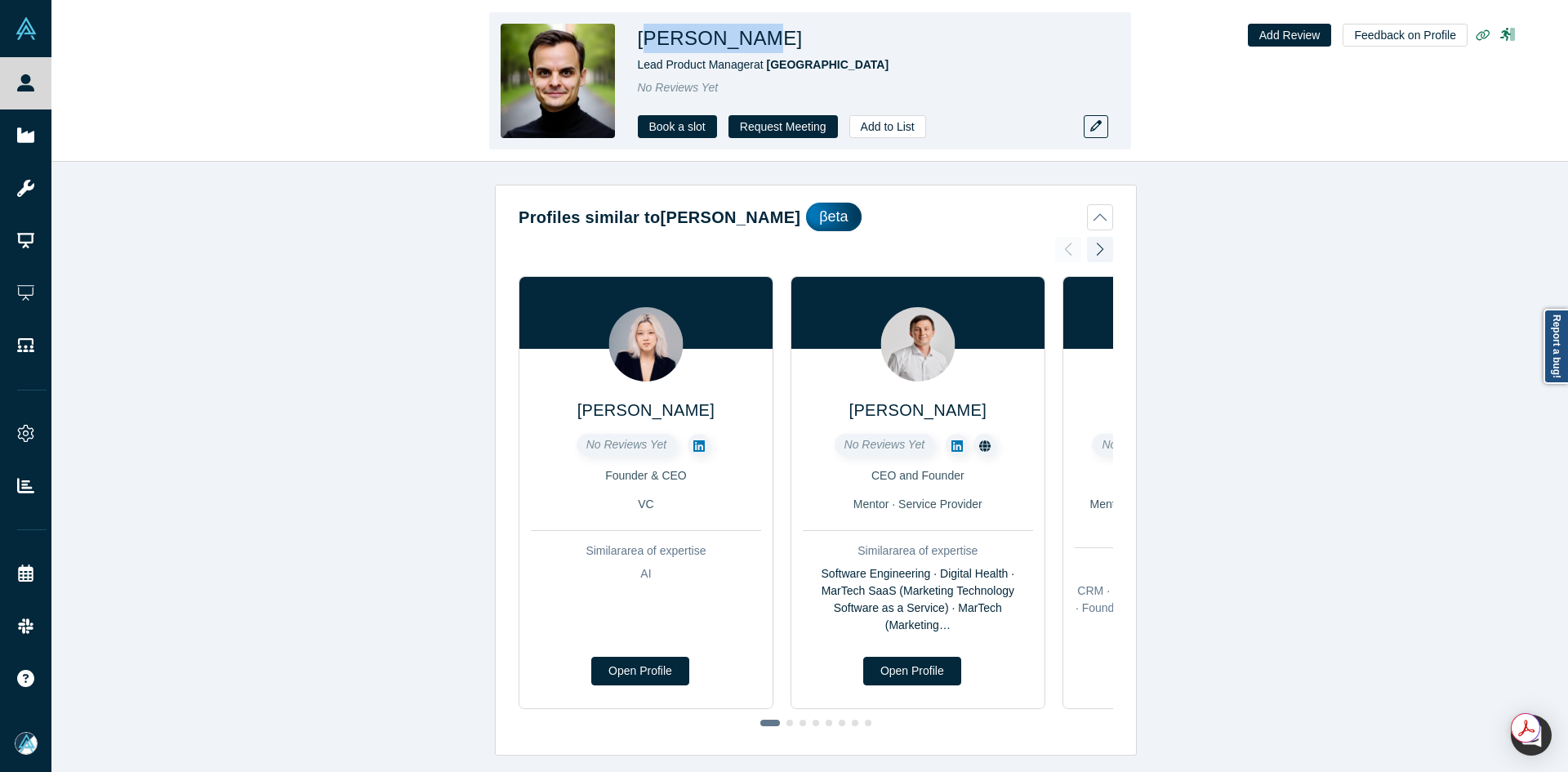
copy h1 "lad Gaylun"
copy h1 "[PERSON_NAME]"
drag, startPoint x: 741, startPoint y: 46, endPoint x: 644, endPoint y: 43, distance: 97.0
click at [644, 43] on h1 "[PERSON_NAME]" at bounding box center [720, 38] width 165 height 29
click at [806, 29] on div "[PERSON_NAME]" at bounding box center [866, 38] width 458 height 29
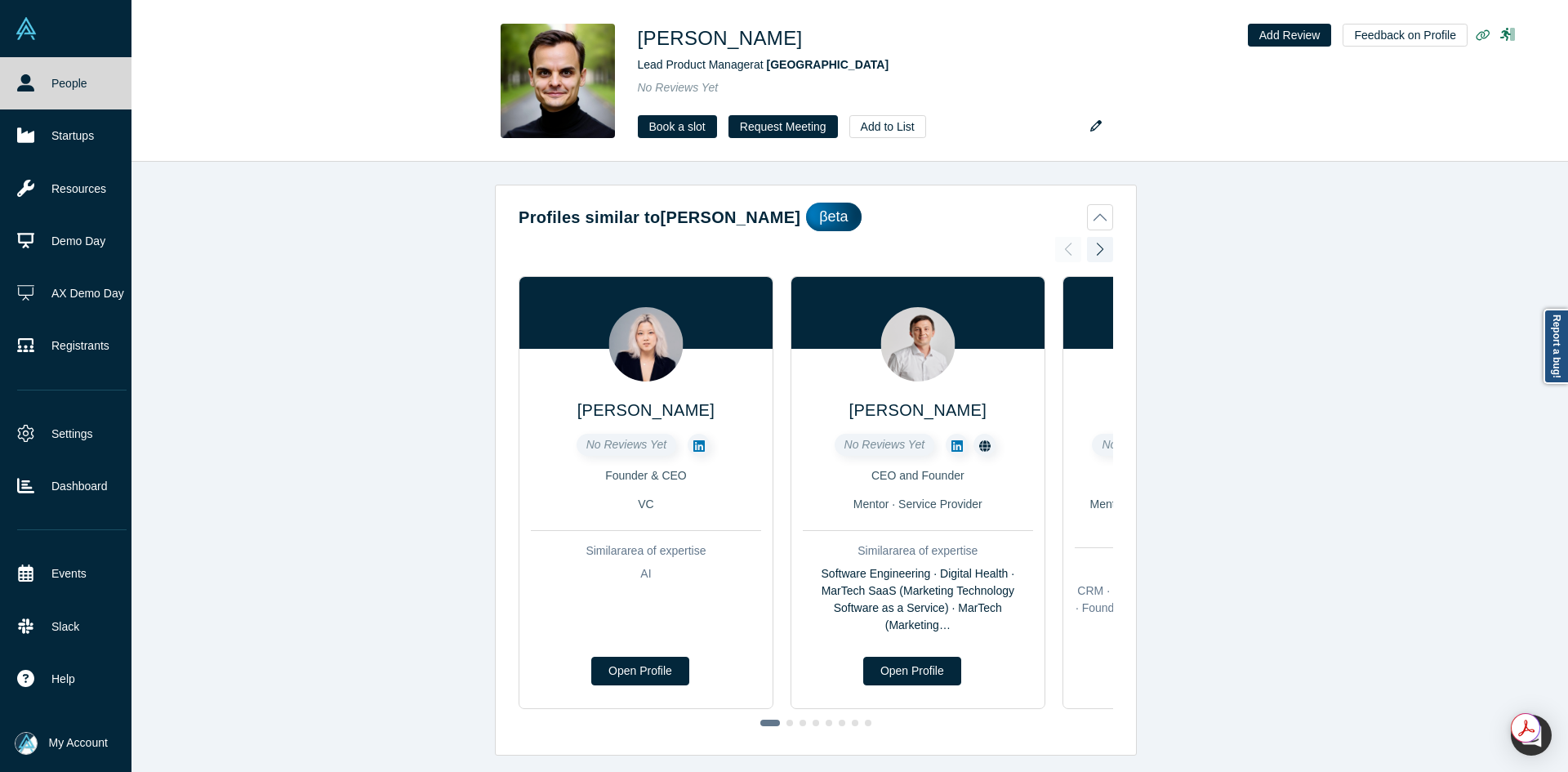
click at [38, 86] on link "People" at bounding box center [72, 83] width 143 height 52
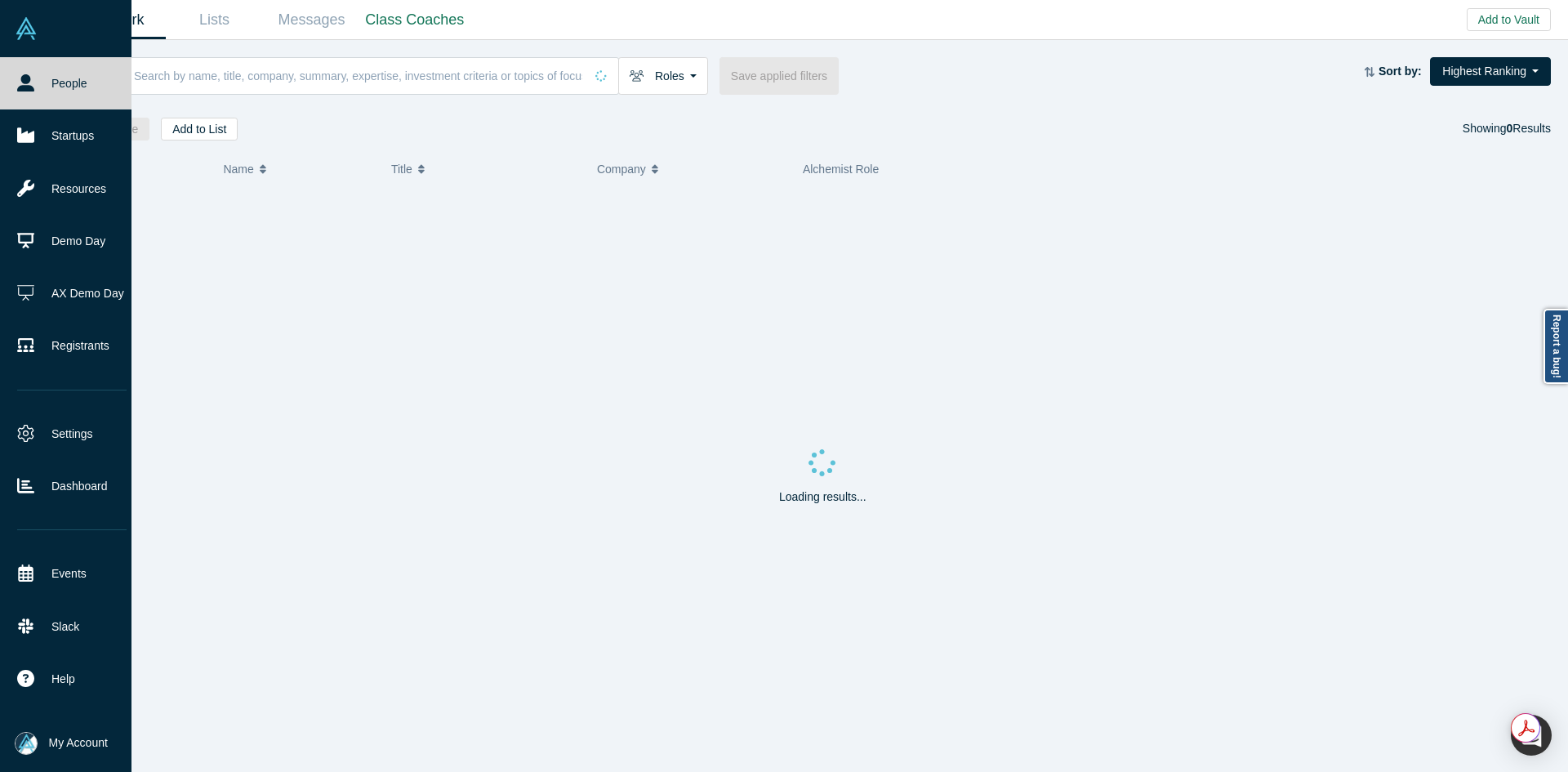
click at [38, 86] on link "People" at bounding box center [72, 83] width 143 height 52
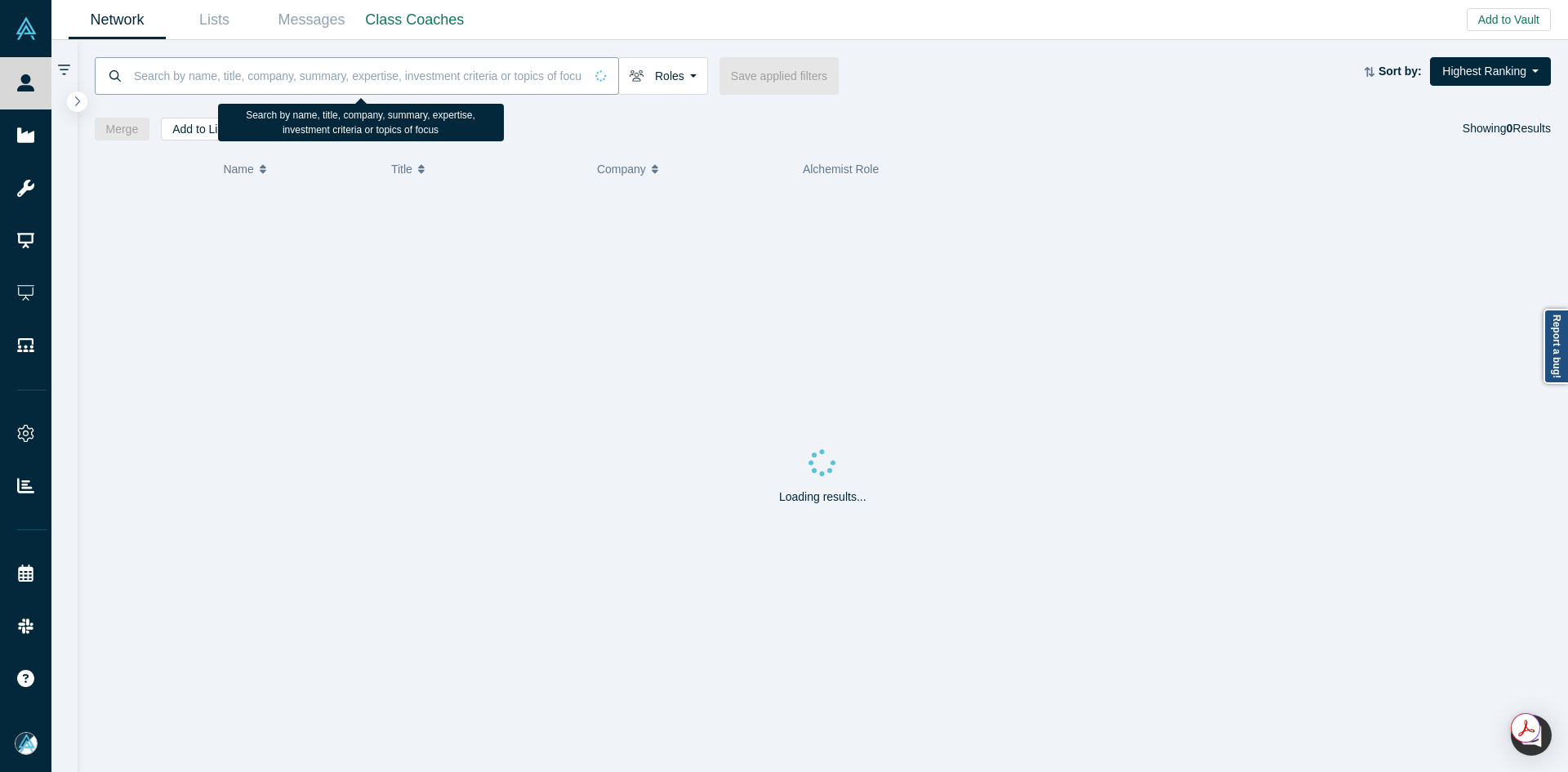
click at [444, 75] on input at bounding box center [358, 75] width 452 height 38
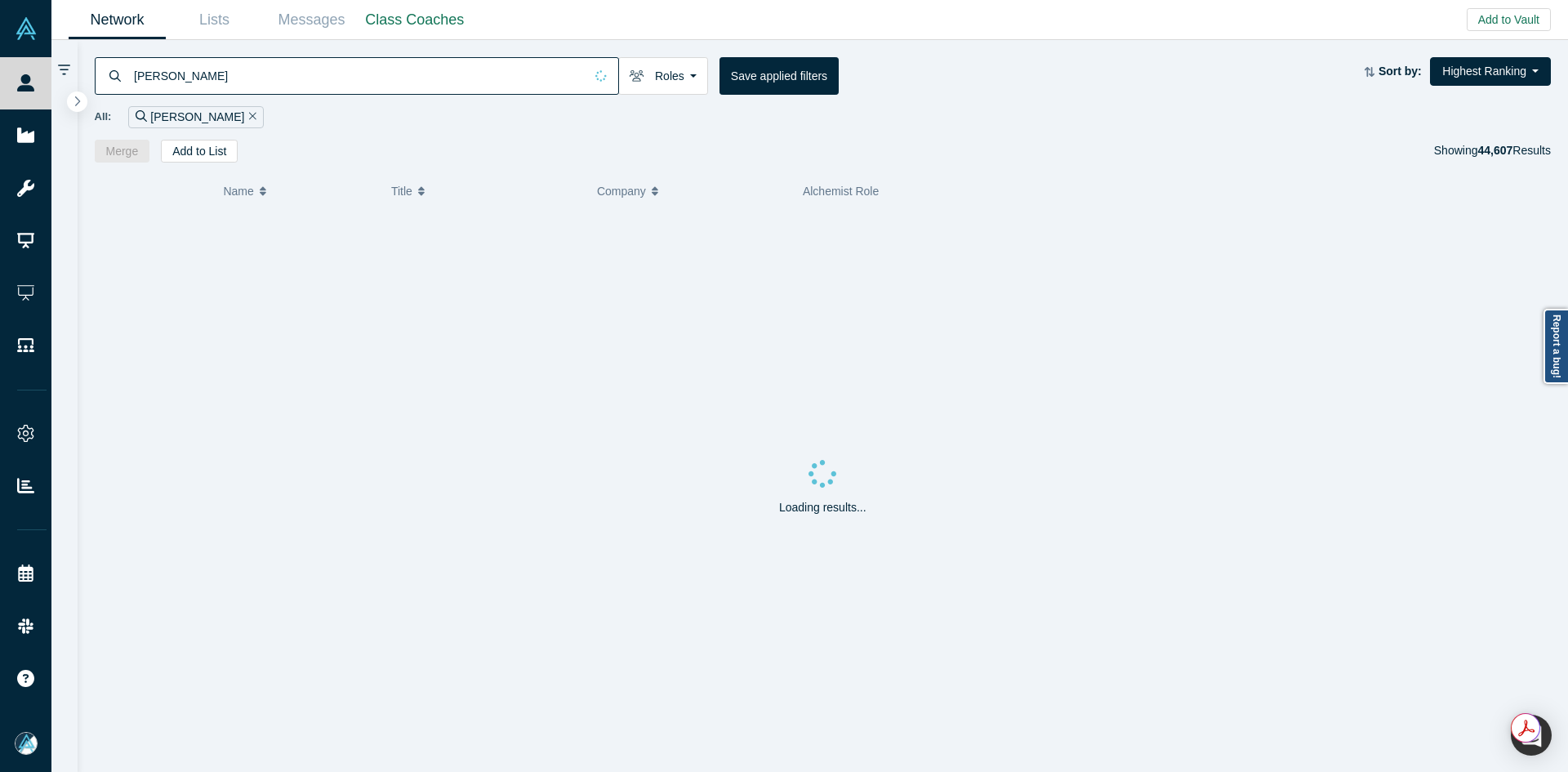
type input "artem shitov"
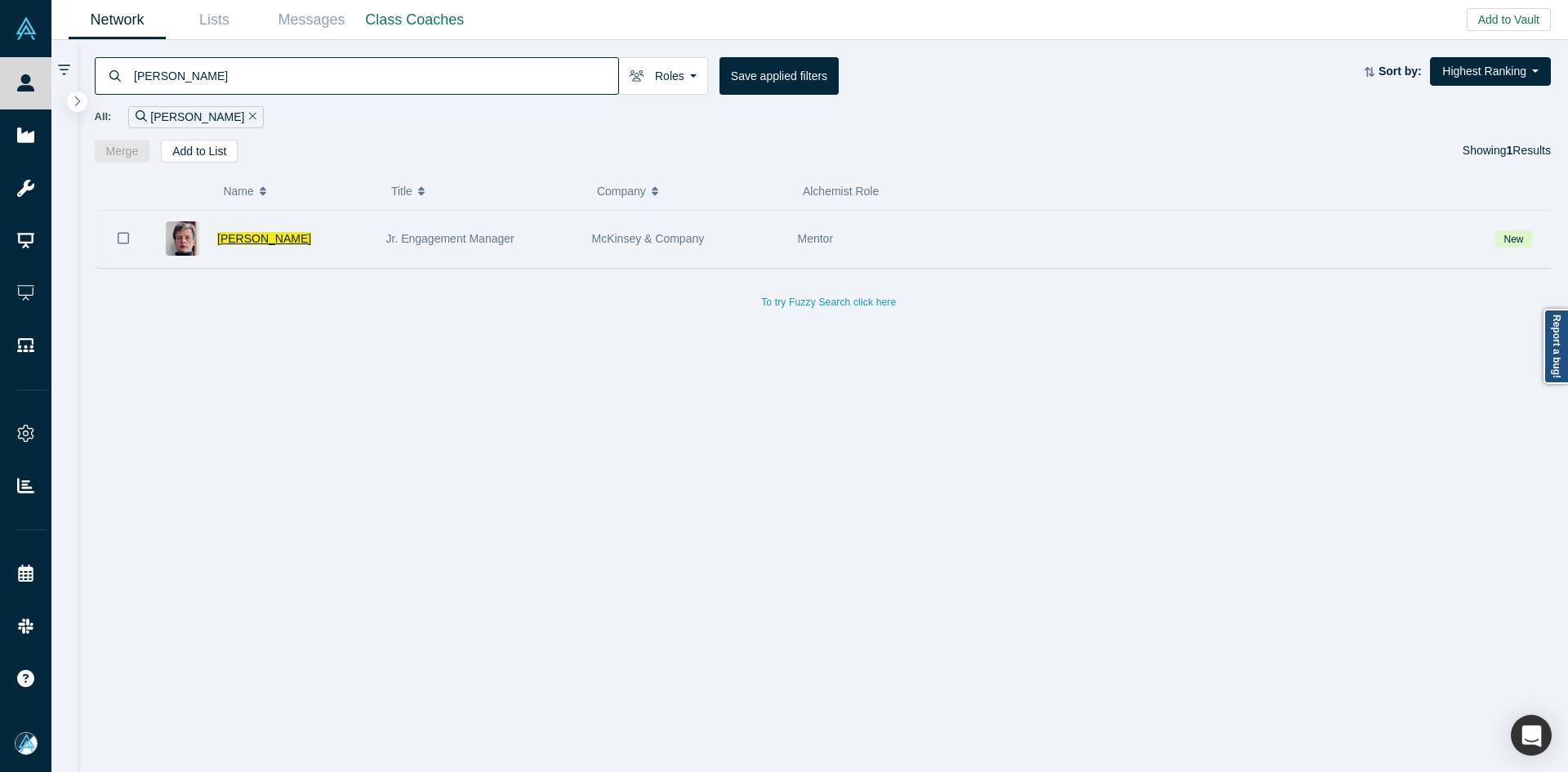
click at [266, 237] on span "Artem Shitov" at bounding box center [265, 238] width 94 height 13
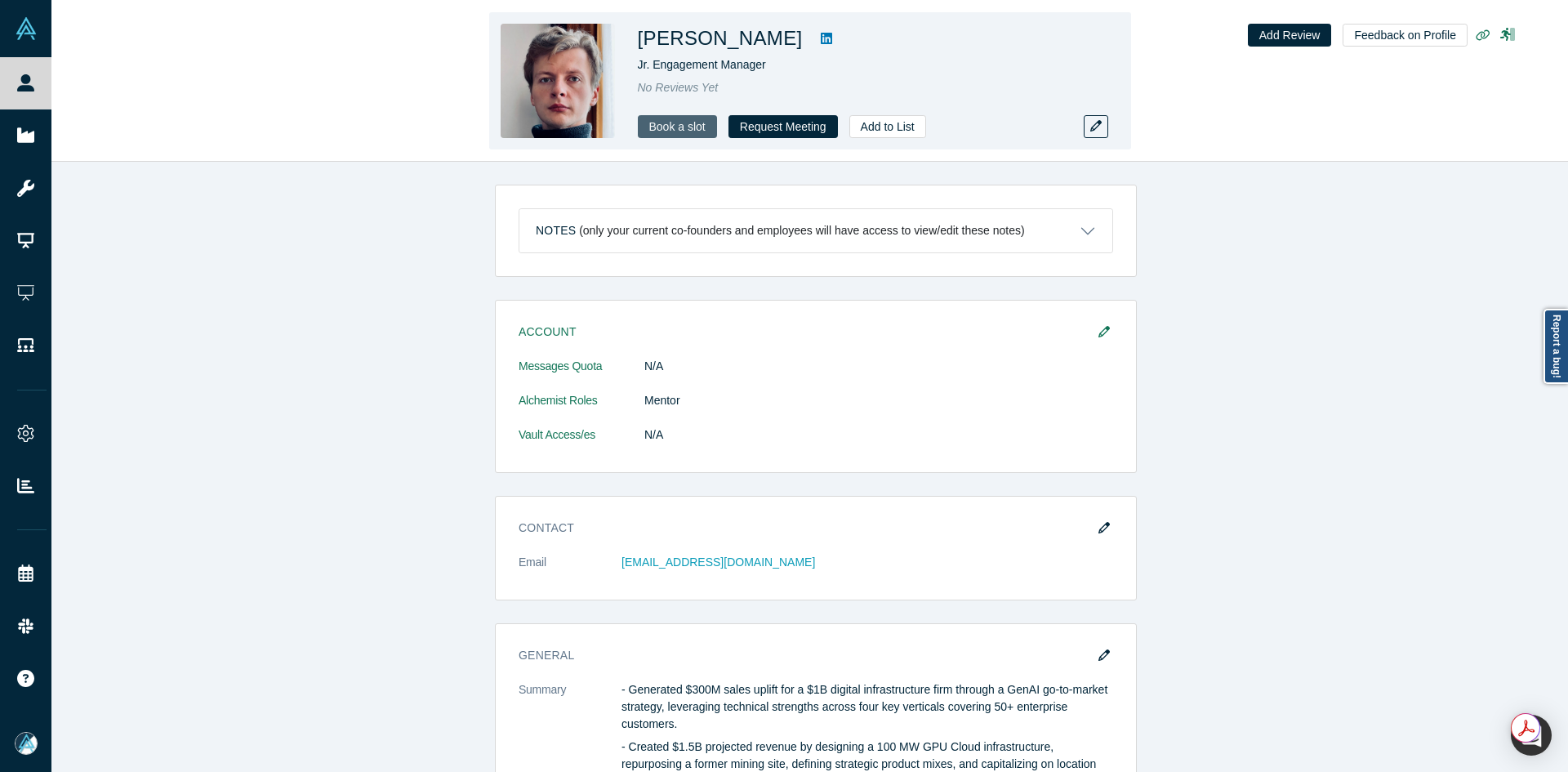
click at [649, 136] on link "Book a slot" at bounding box center [677, 126] width 79 height 23
